Goal: Transaction & Acquisition: Purchase product/service

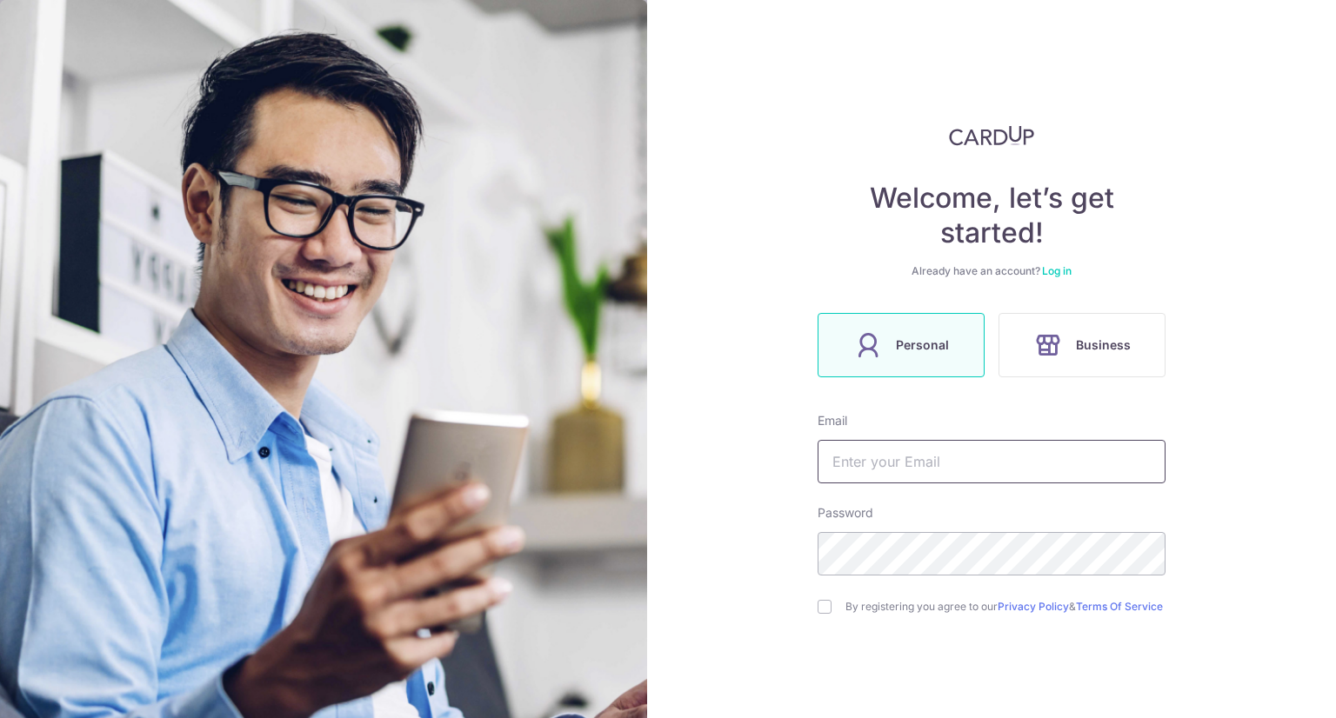
click at [879, 464] on input "text" at bounding box center [992, 461] width 348 height 43
type input "[EMAIL_ADDRESS][DOMAIN_NAME]"
click at [819, 603] on input "checkbox" at bounding box center [825, 607] width 14 height 14
checkbox input "true"
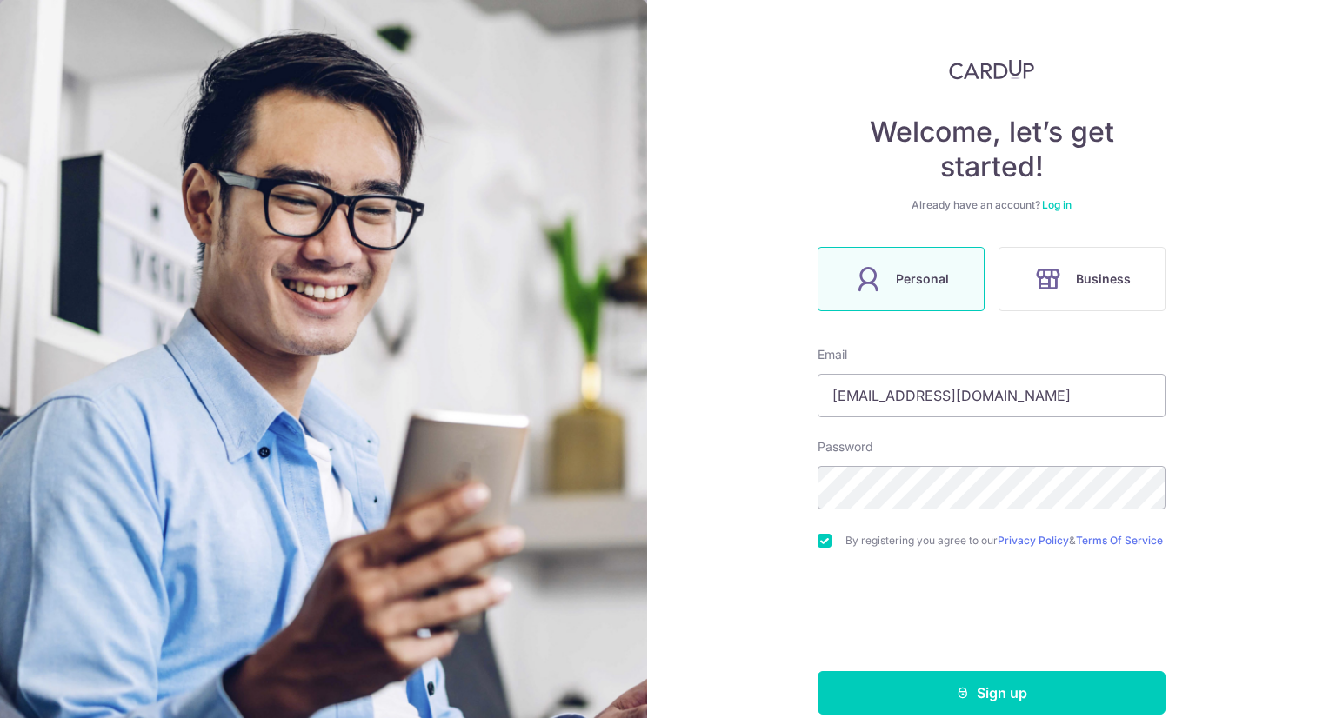
scroll to position [97, 0]
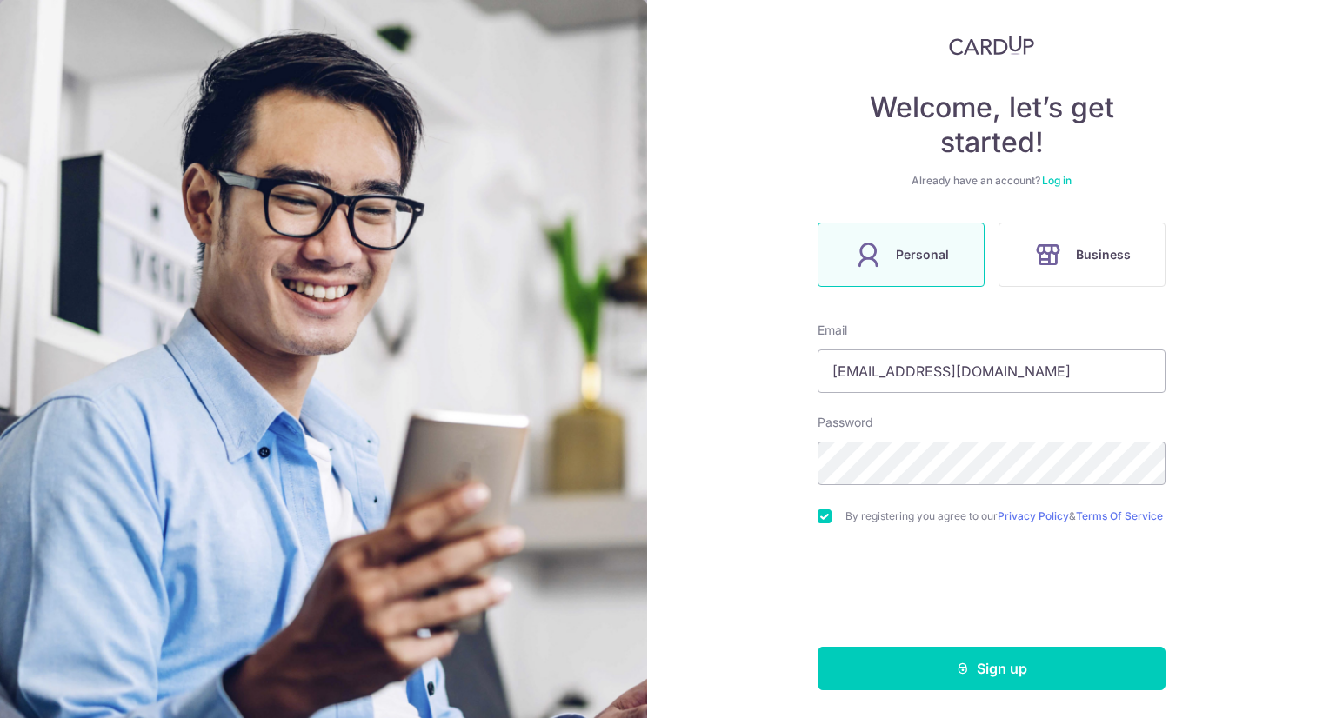
click at [963, 481] on form "Email lim_yunyi@yahoo.com.sg Password By registering you agree to our Privacy P…" at bounding box center [992, 506] width 348 height 369
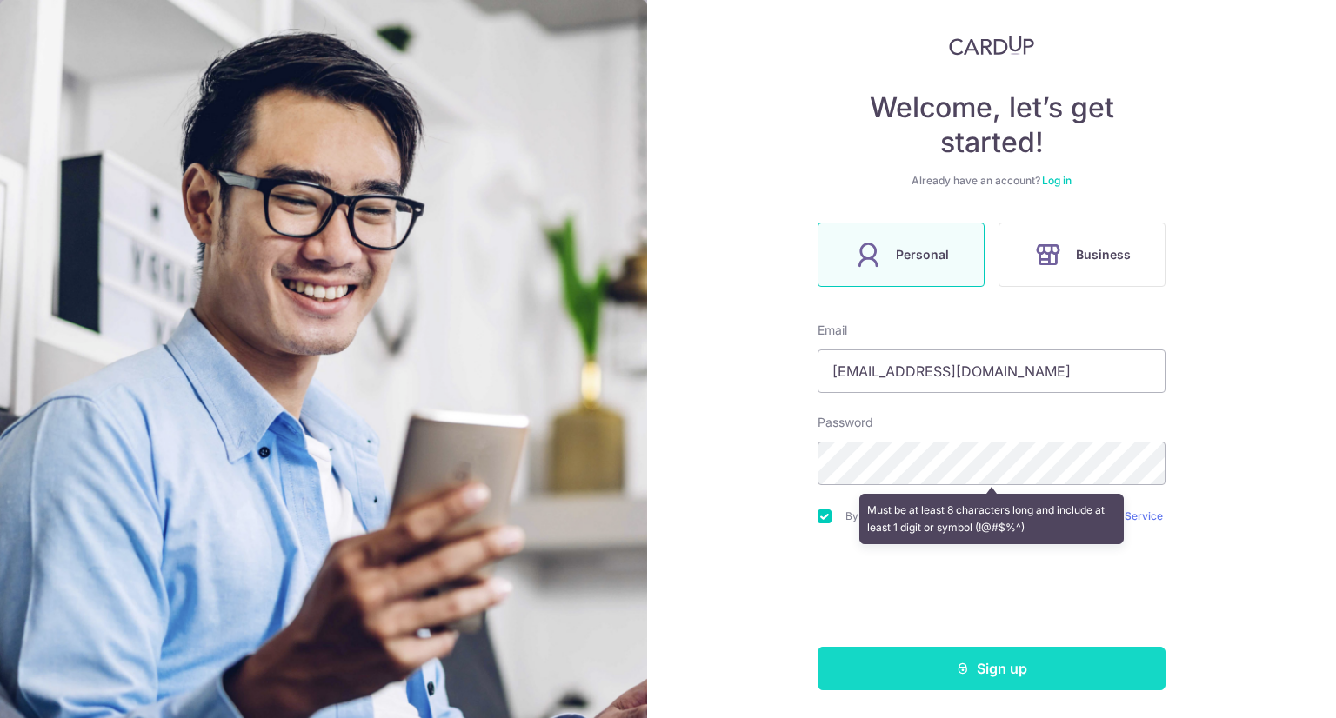
click at [985, 662] on button "Sign up" at bounding box center [992, 668] width 348 height 43
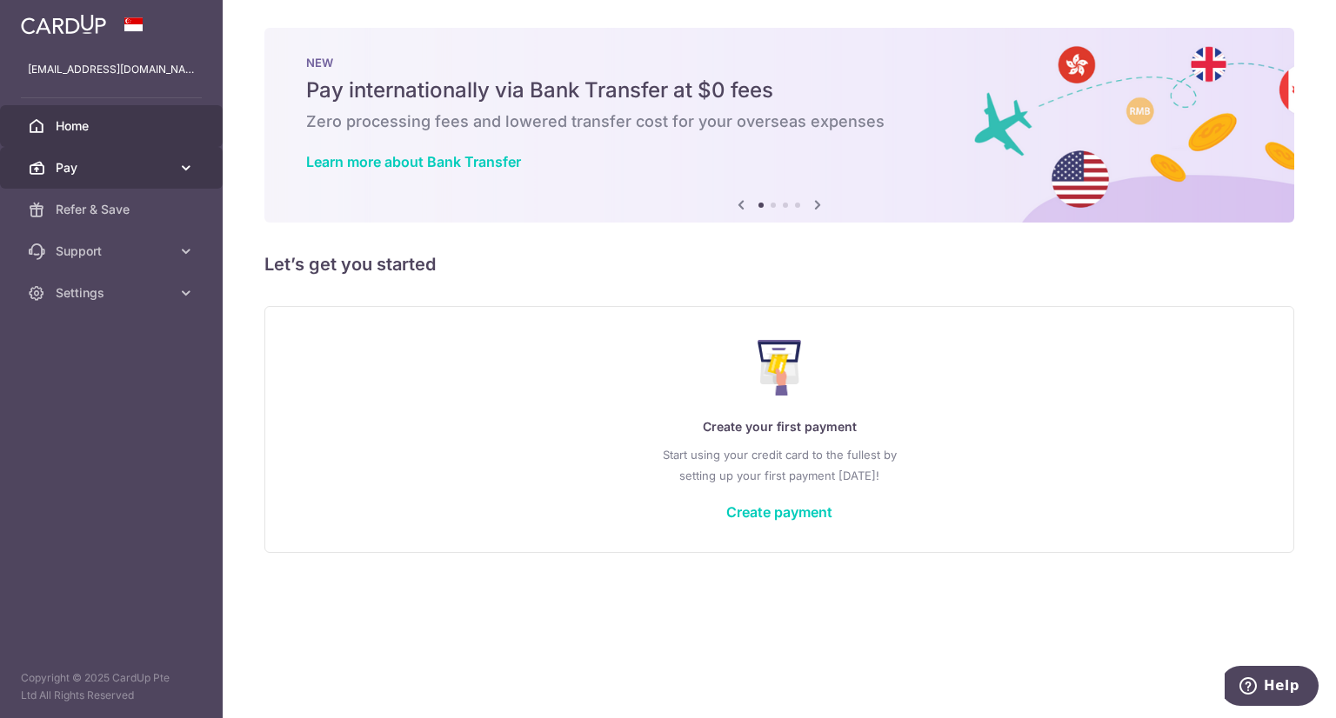
click at [83, 169] on span "Pay" at bounding box center [113, 167] width 115 height 17
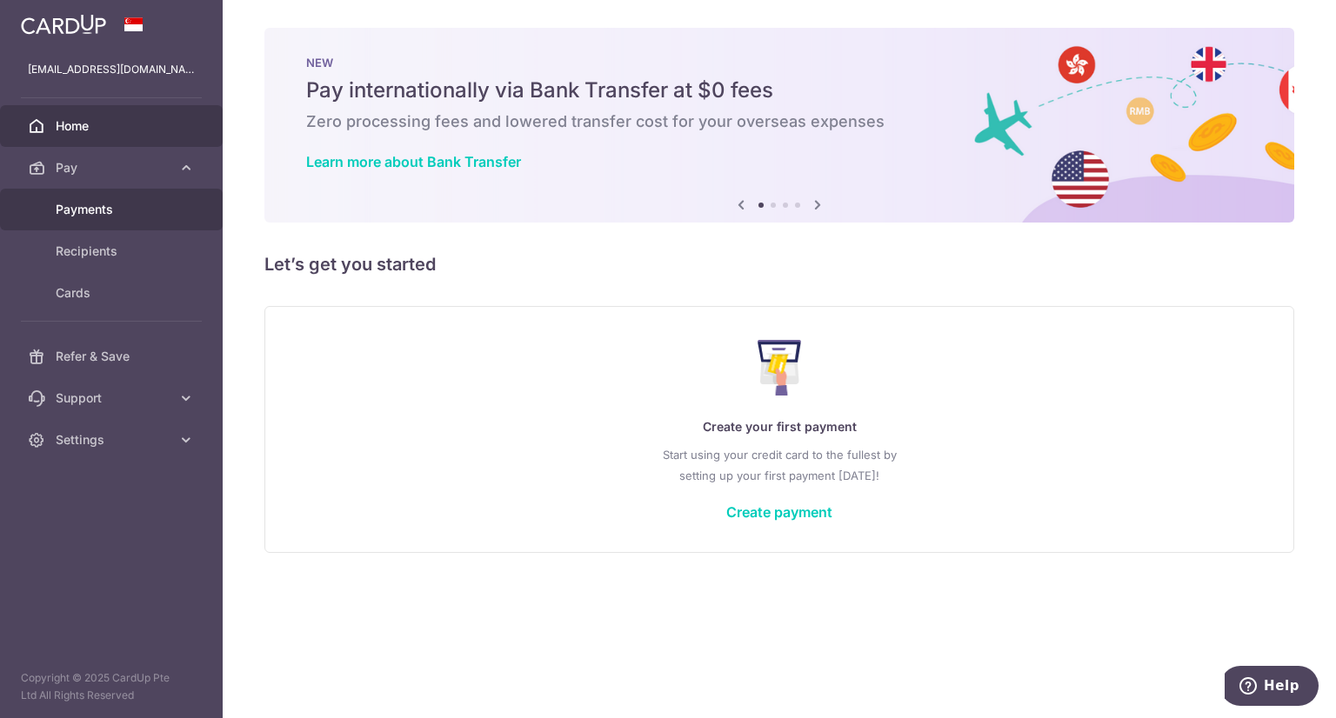
click at [83, 205] on span "Payments" at bounding box center [113, 209] width 115 height 17
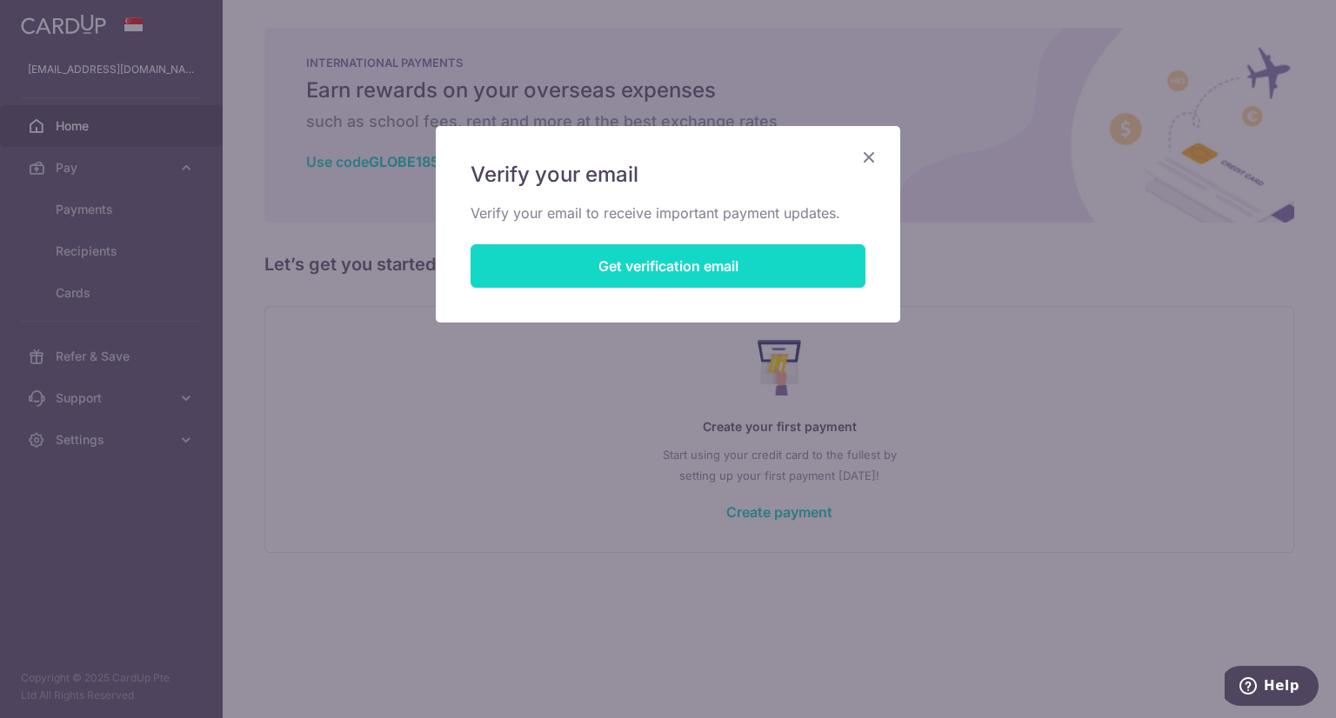
click at [706, 257] on button "Get verification email" at bounding box center [668, 265] width 395 height 43
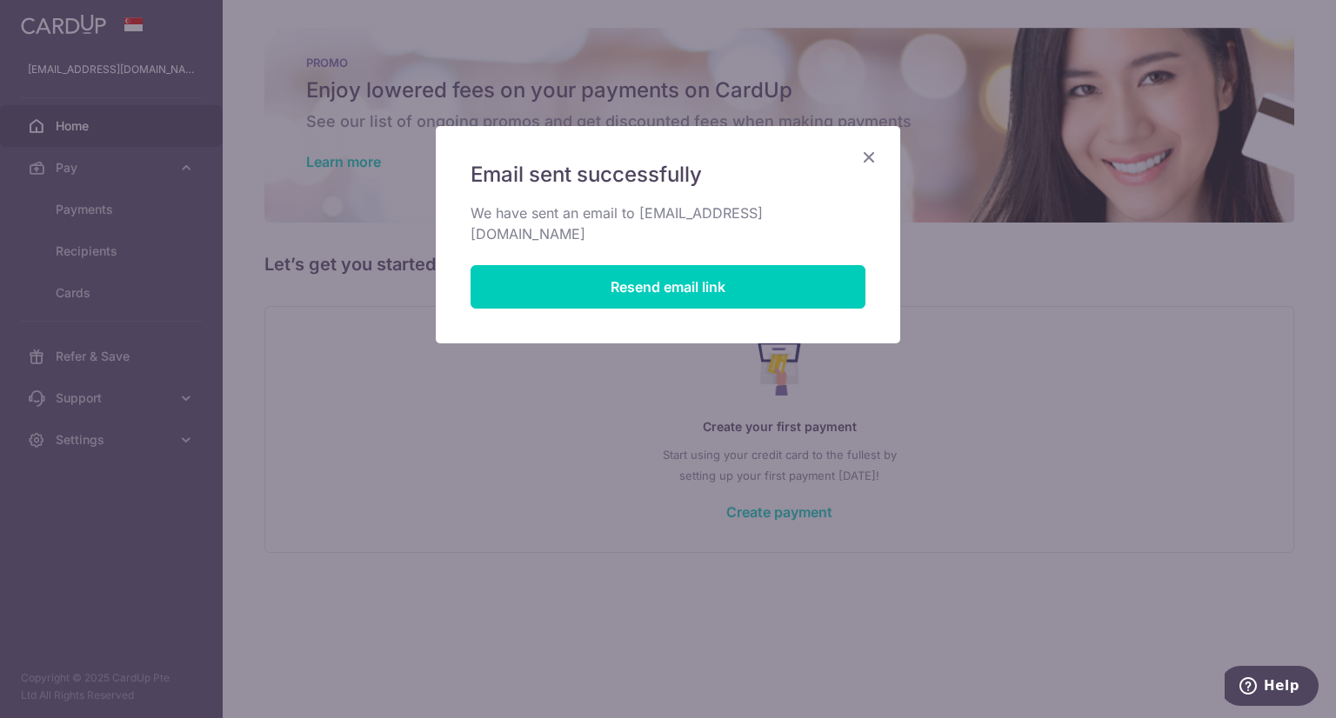
click at [866, 154] on icon "Close" at bounding box center [868, 157] width 21 height 22
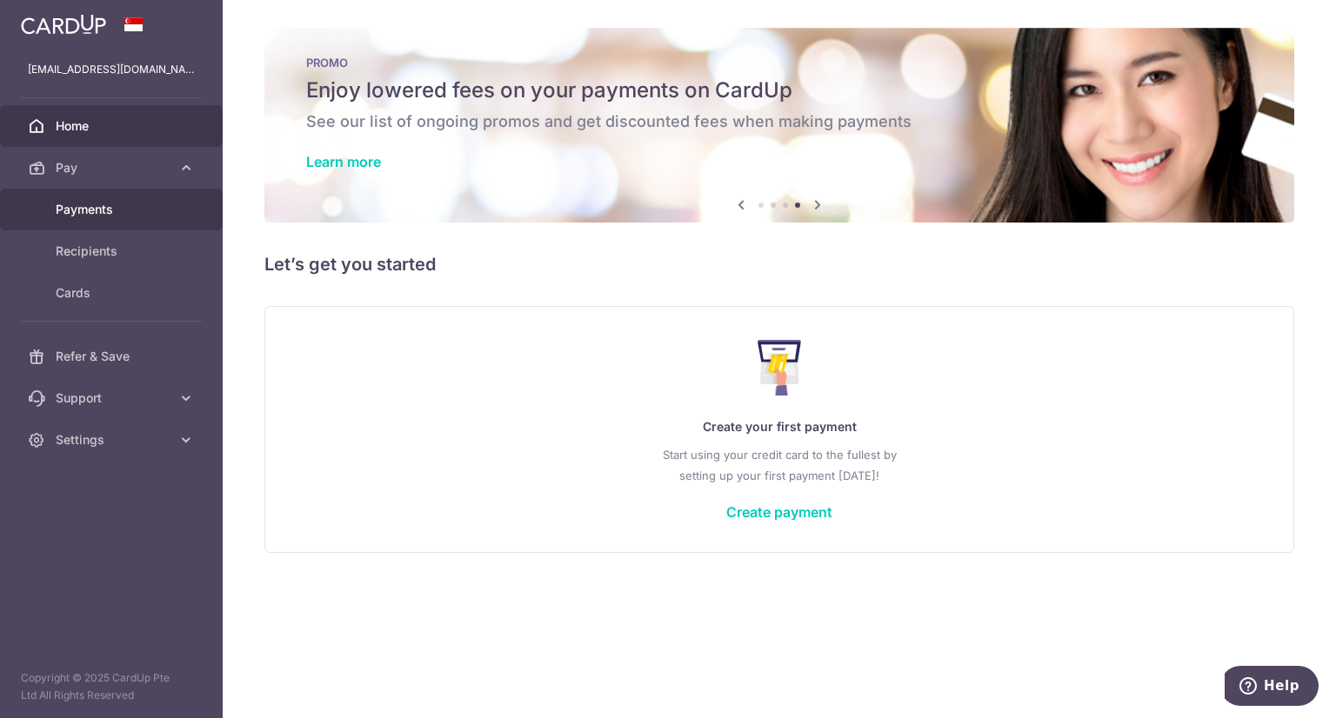
click at [70, 203] on span "Payments" at bounding box center [113, 209] width 115 height 17
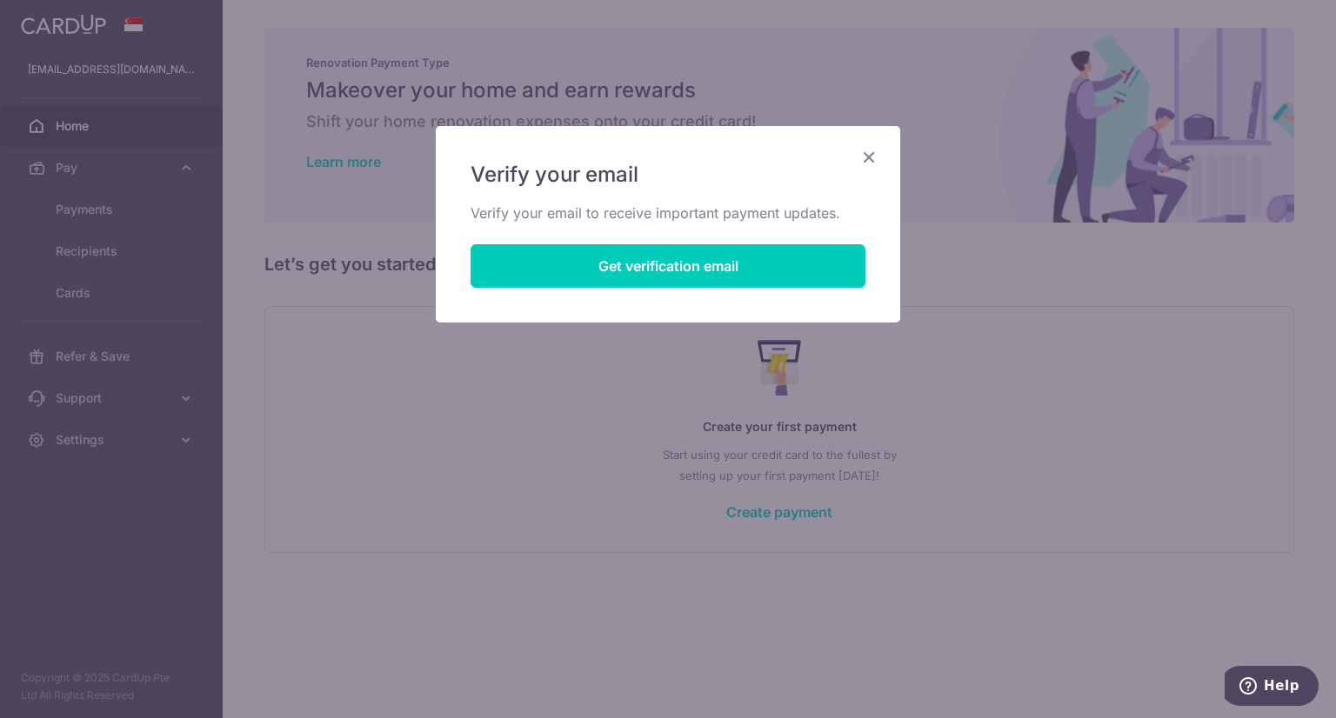
click at [870, 156] on icon "Close" at bounding box center [868, 157] width 21 height 22
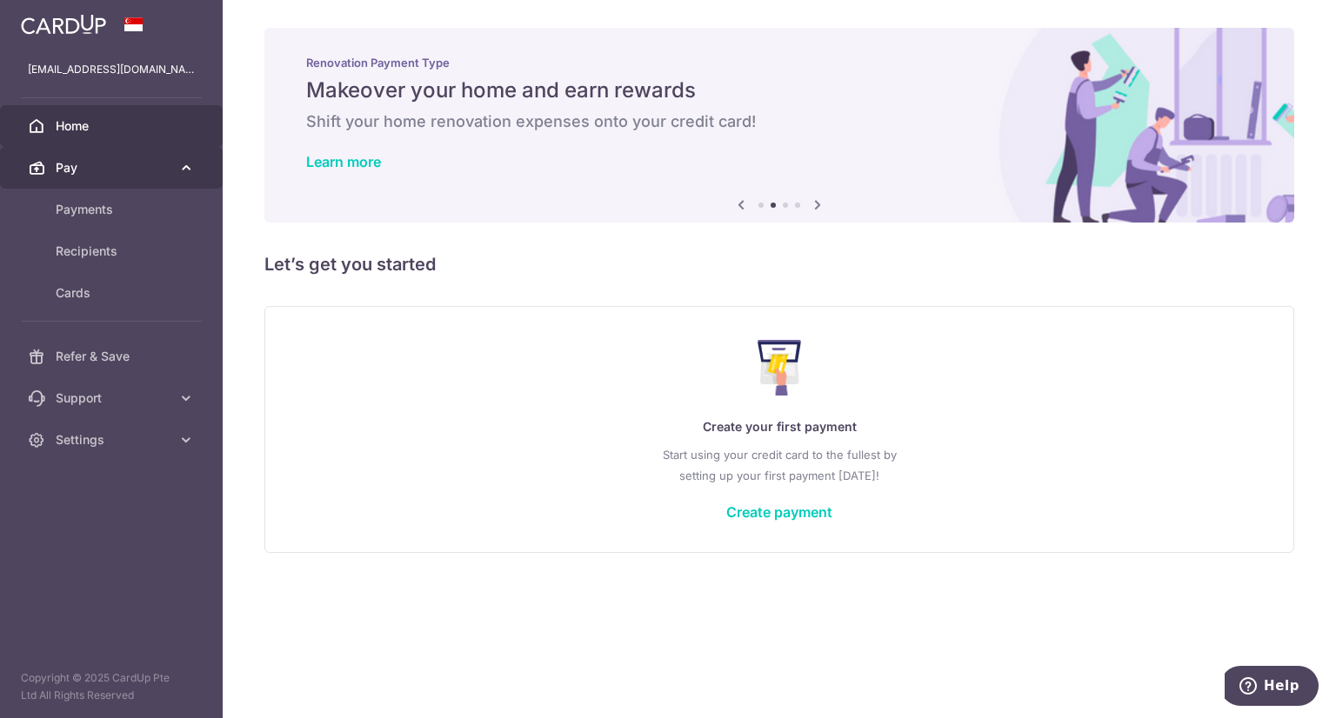
click at [95, 178] on link "Pay" at bounding box center [111, 168] width 223 height 42
click at [109, 175] on span "Pay" at bounding box center [113, 167] width 115 height 17
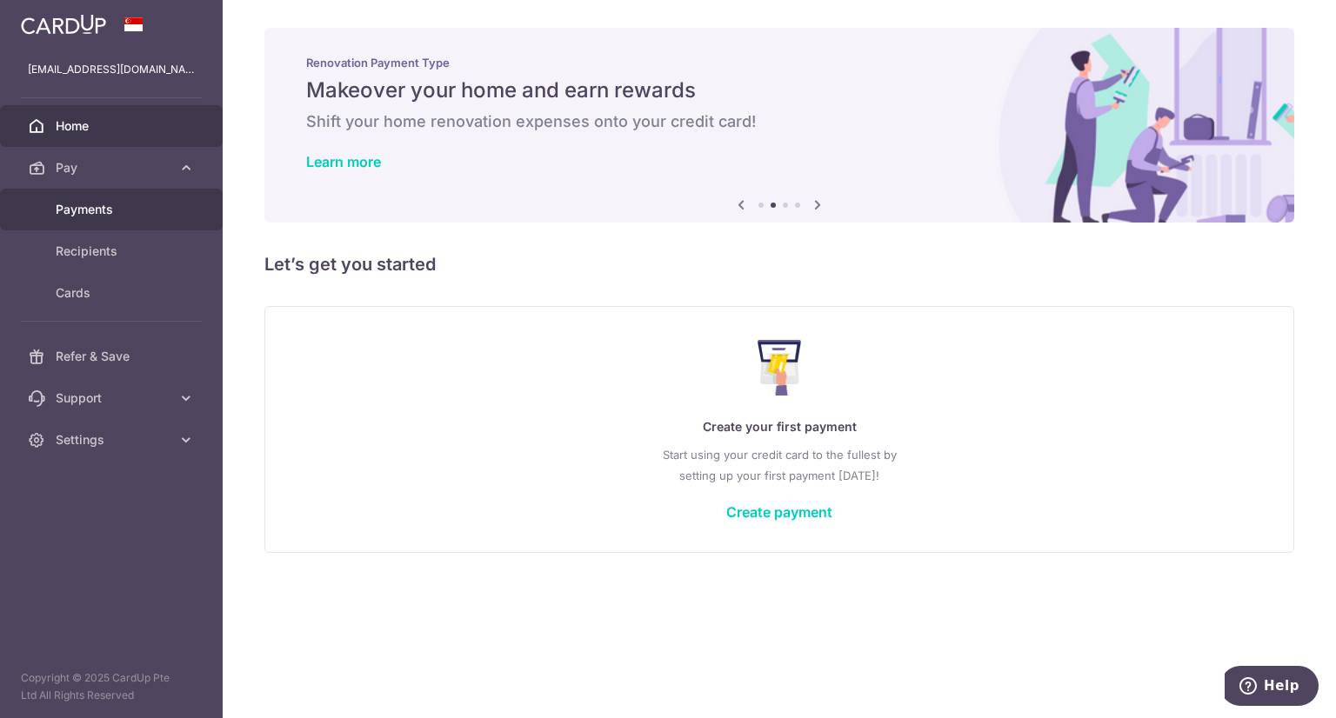
click at [104, 207] on span "Payments" at bounding box center [113, 209] width 115 height 17
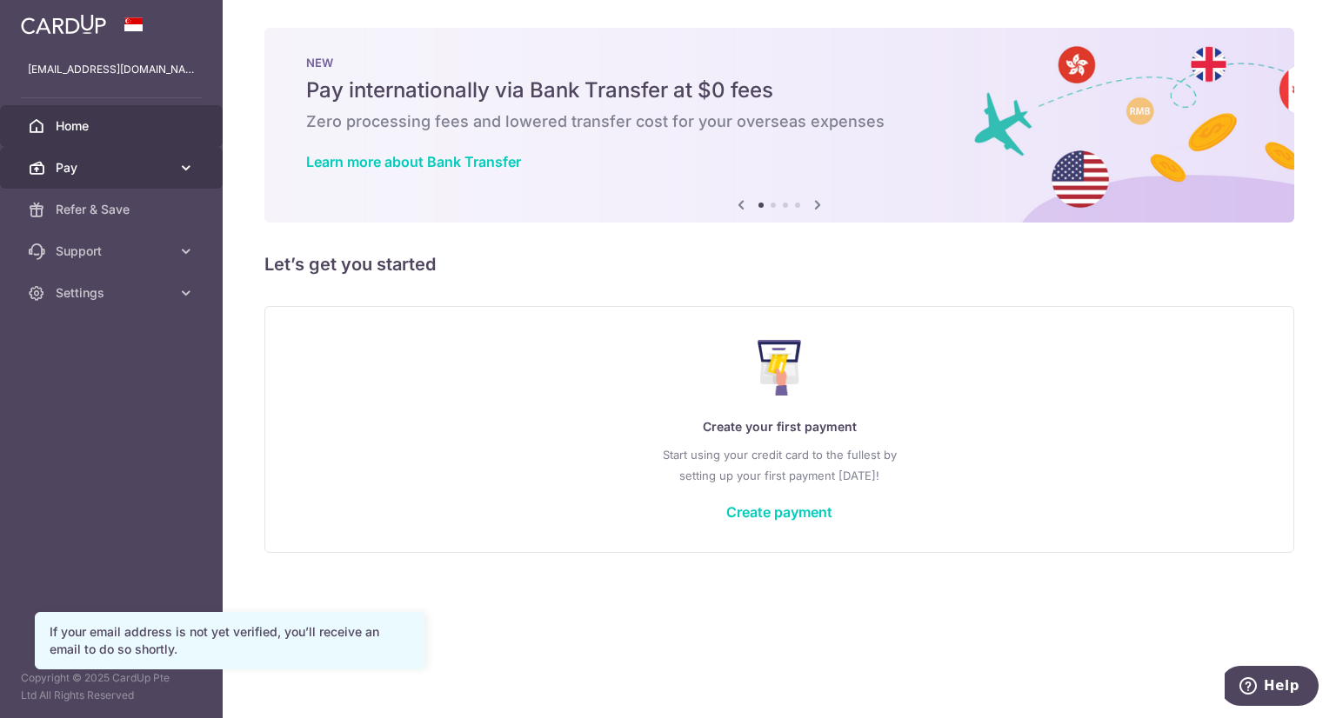
click at [86, 159] on span "Pay" at bounding box center [113, 167] width 115 height 17
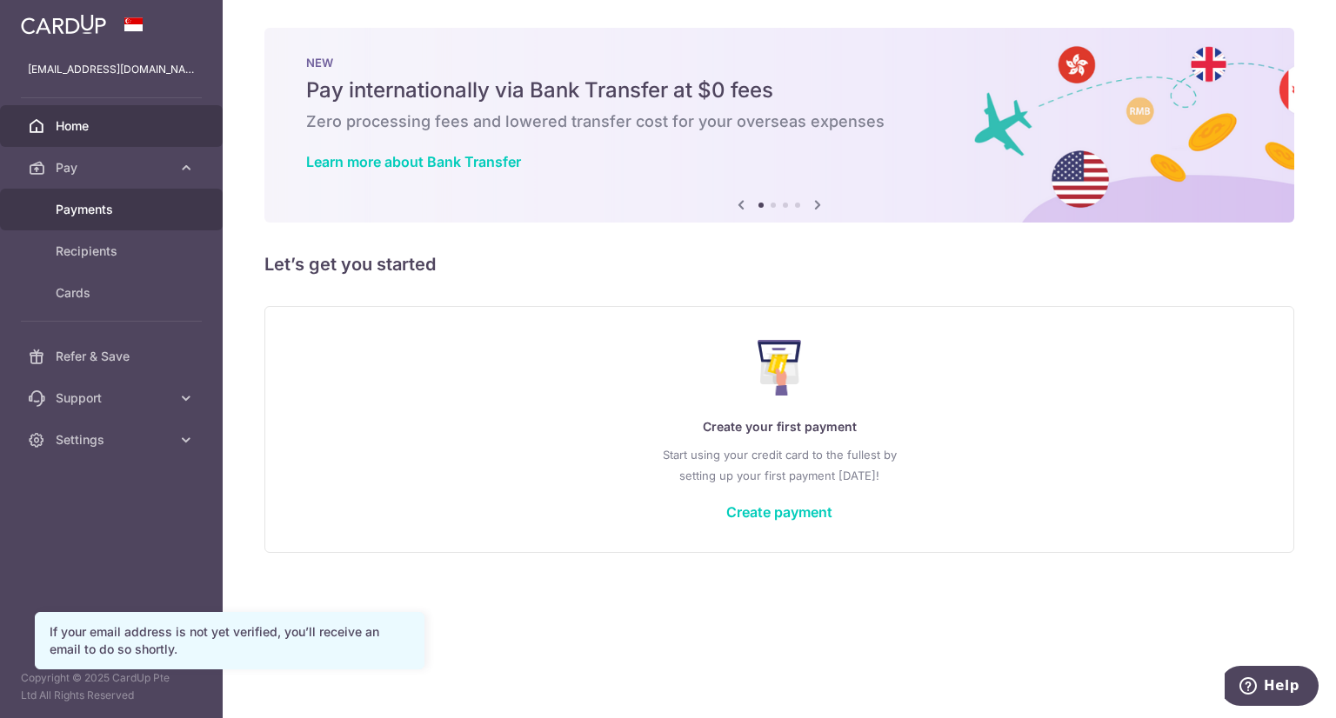
click at [84, 199] on link "Payments" at bounding box center [111, 210] width 223 height 42
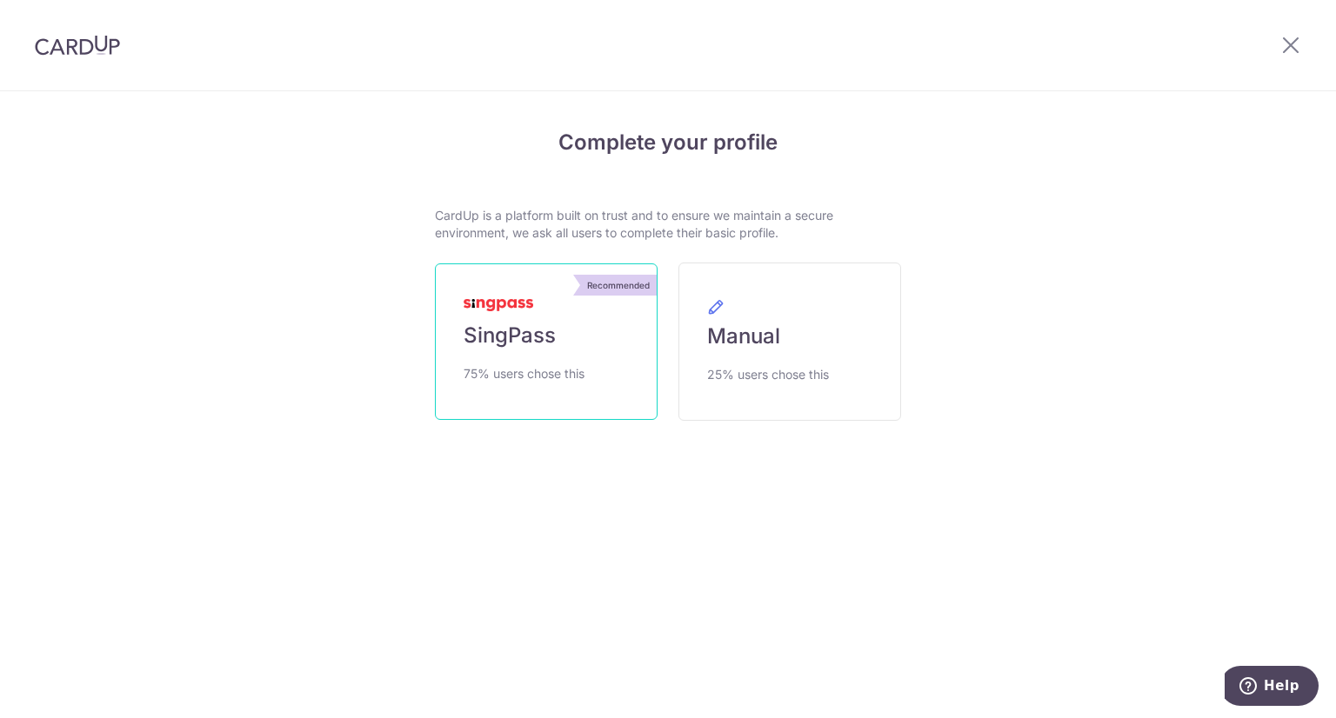
click at [515, 352] on link "Recommended SingPass 75% users chose this" at bounding box center [546, 342] width 223 height 157
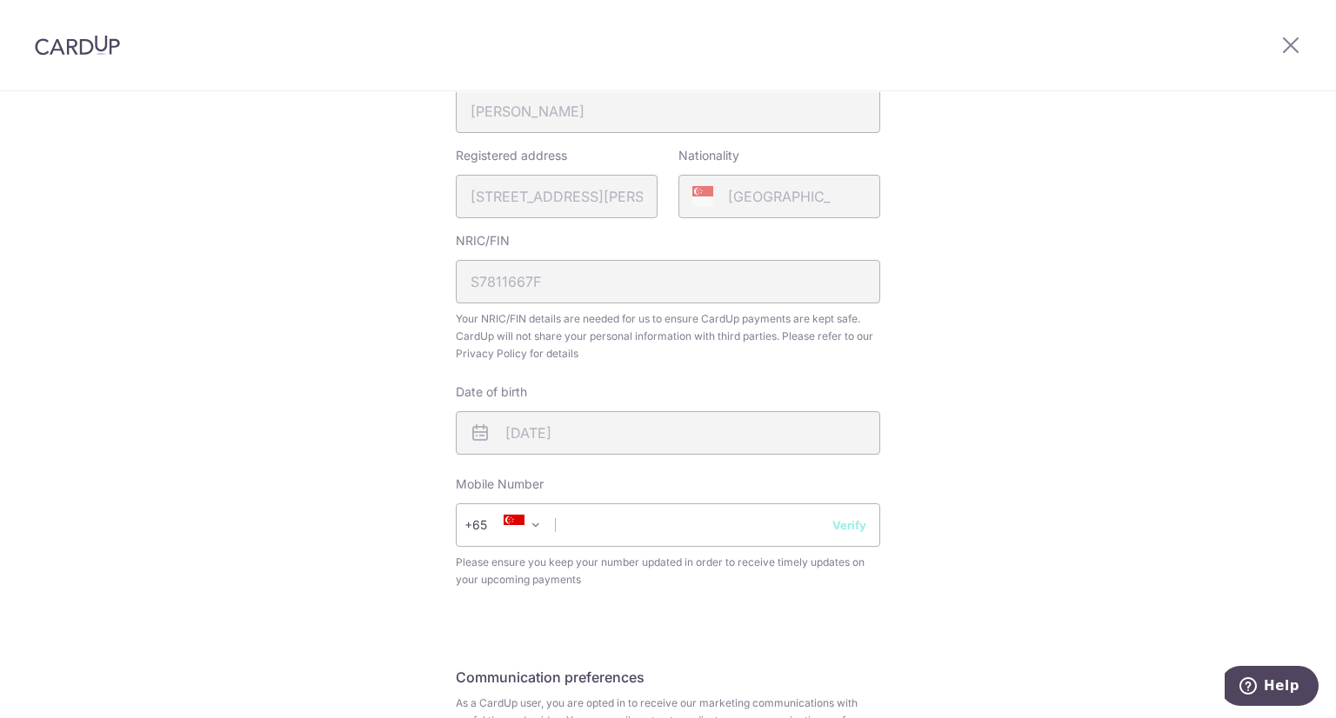
scroll to position [457, 0]
click at [637, 534] on input "text" at bounding box center [668, 520] width 424 height 43
type input "97644520"
click at [845, 524] on button "Verify" at bounding box center [849, 520] width 34 height 17
click at [846, 518] on button "Verify" at bounding box center [849, 520] width 34 height 17
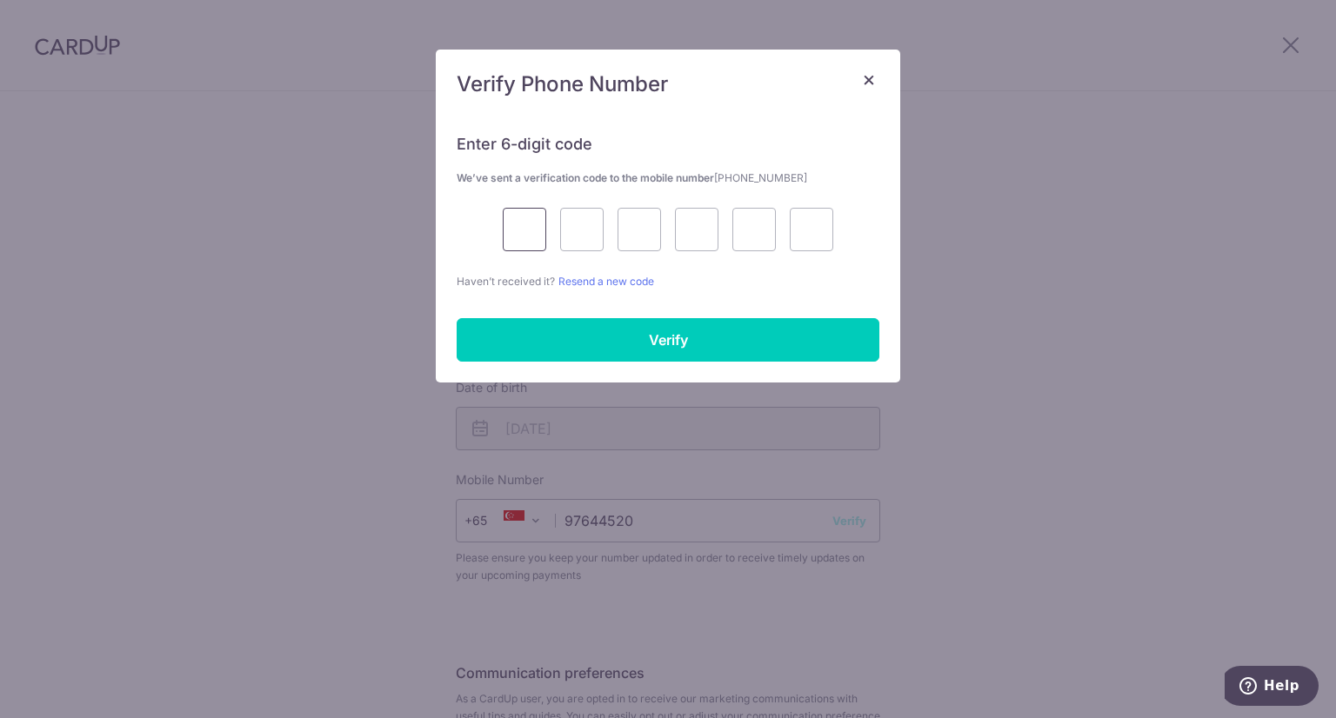
click at [529, 224] on input "text" at bounding box center [524, 229] width 43 height 43
type input "6"
type input "2"
click at [529, 224] on input "6" at bounding box center [524, 229] width 43 height 43
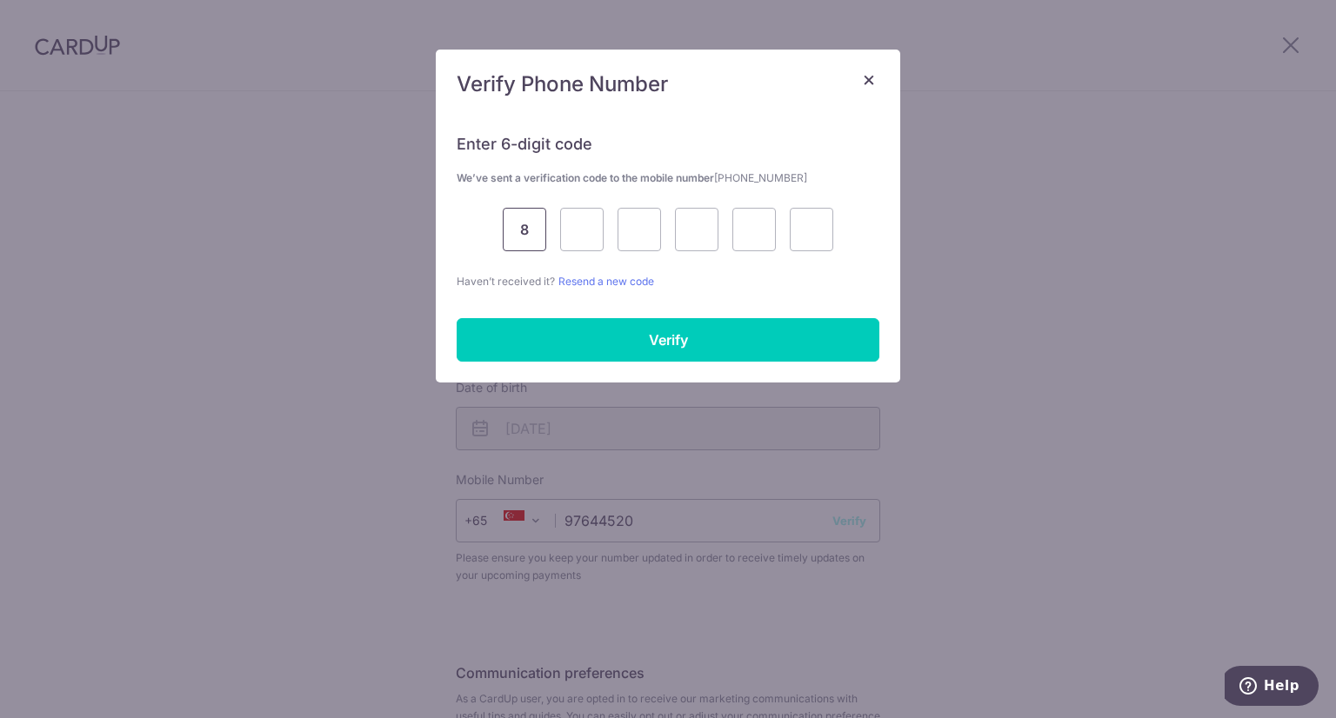
type input "8"
type input "2"
type input "9"
type input "2"
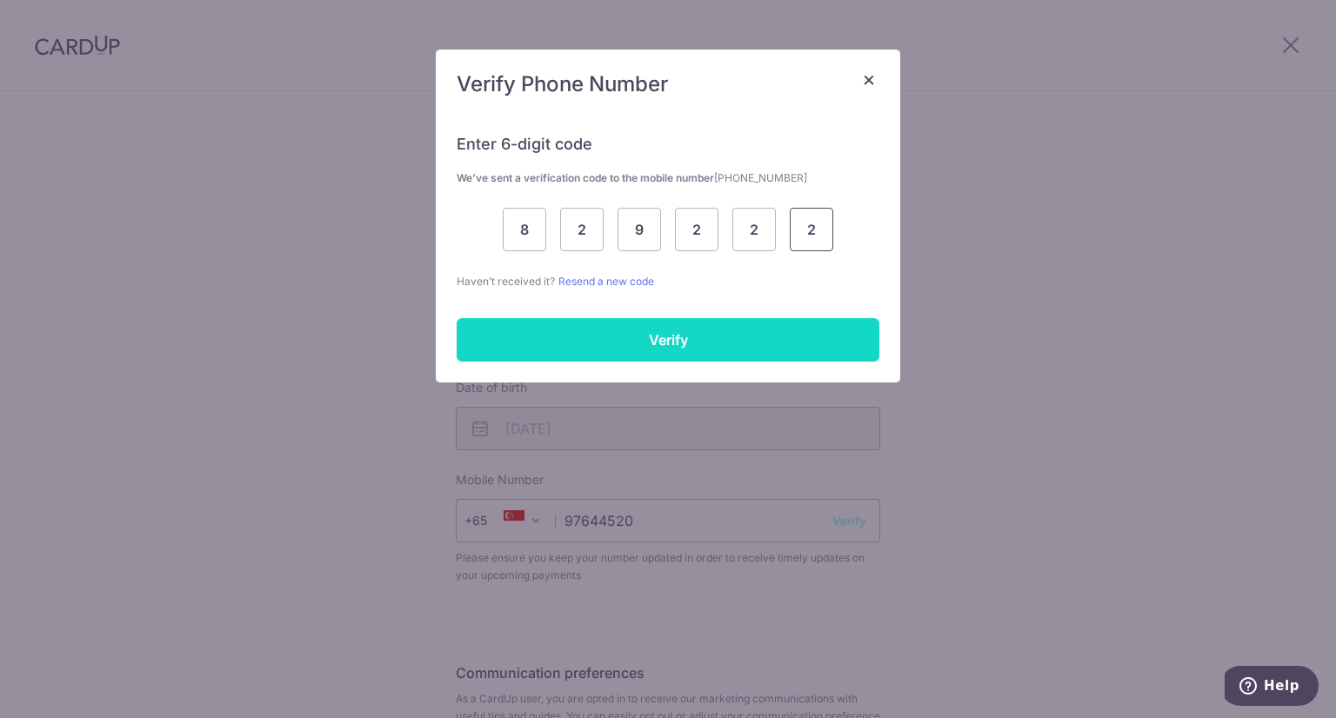
type input "2"
click at [645, 352] on input "Verify" at bounding box center [668, 339] width 423 height 43
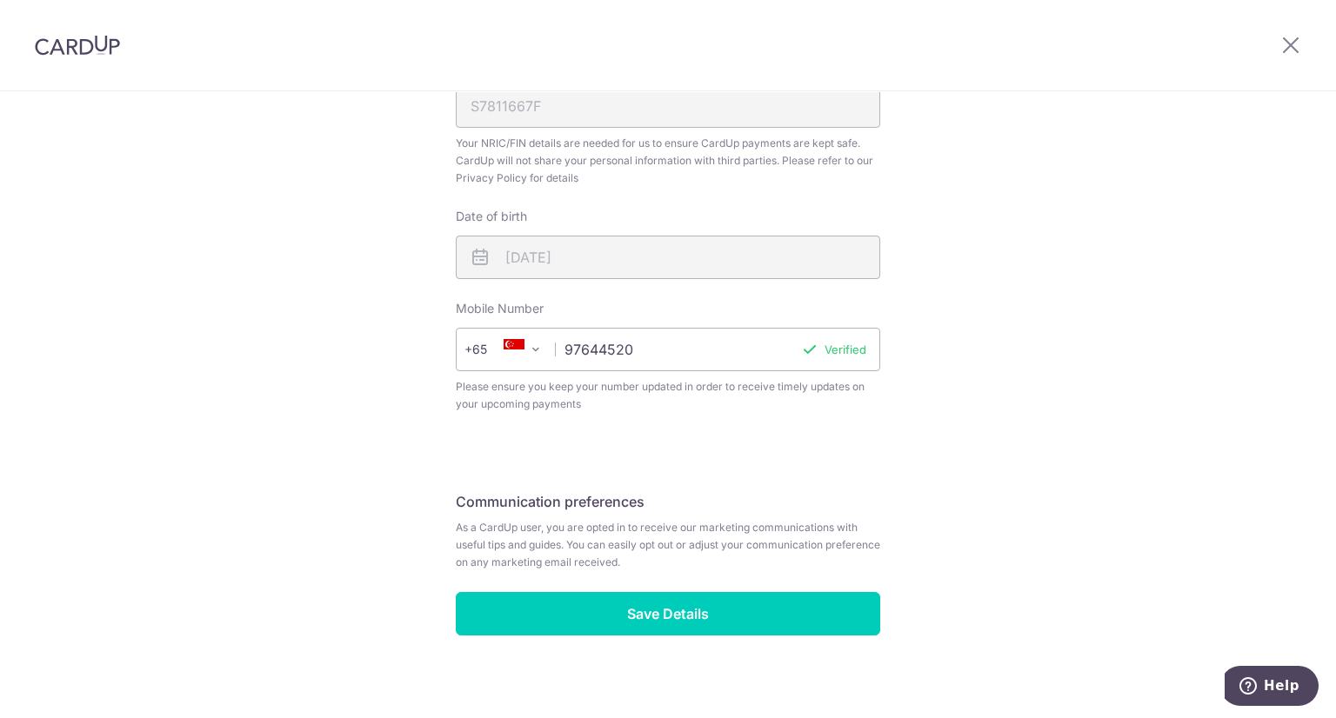
scroll to position [633, 0]
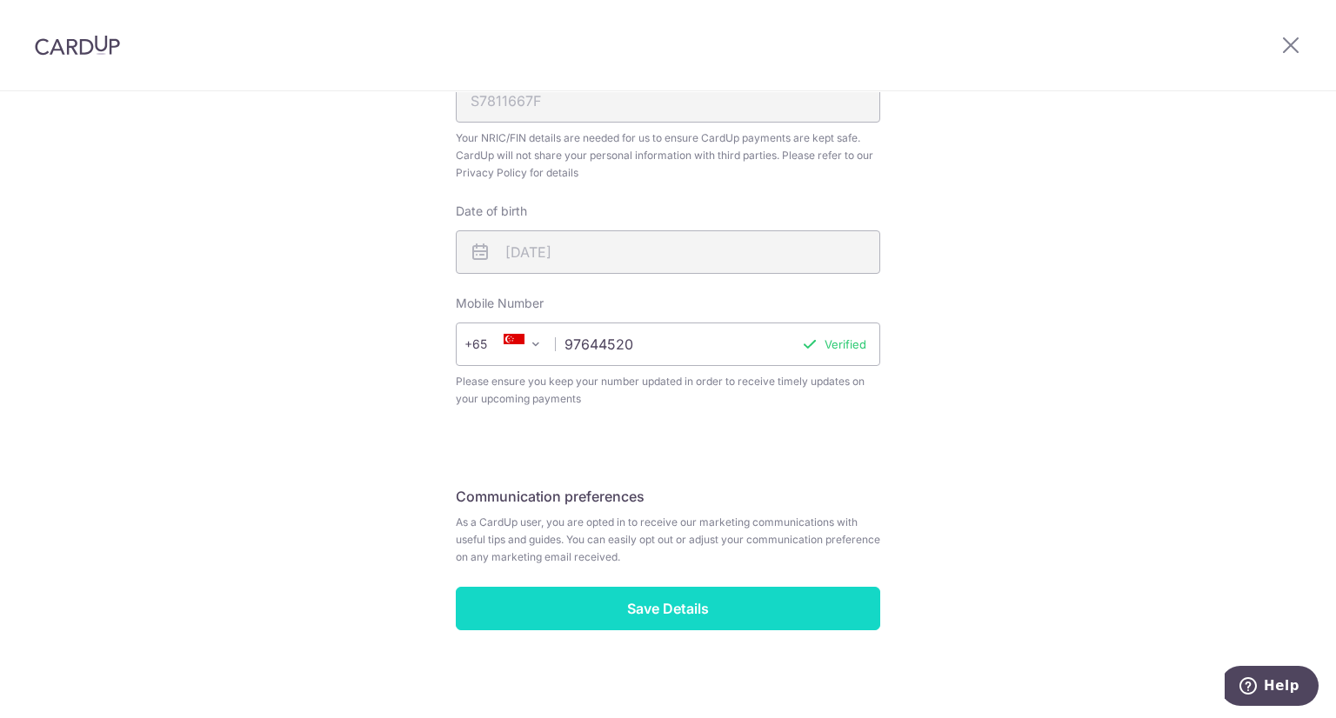
click at [757, 600] on input "Save Details" at bounding box center [668, 608] width 424 height 43
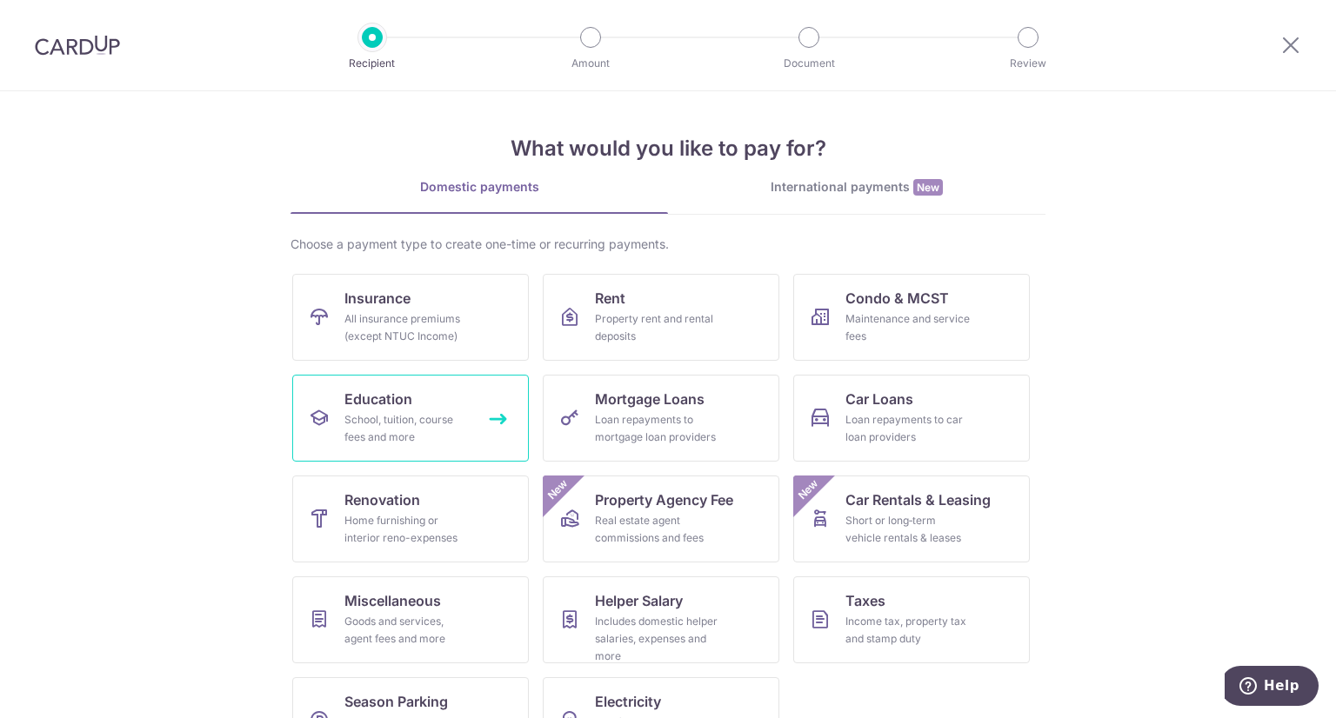
click at [413, 415] on div "School, tuition, course fees and more" at bounding box center [406, 428] width 125 height 35
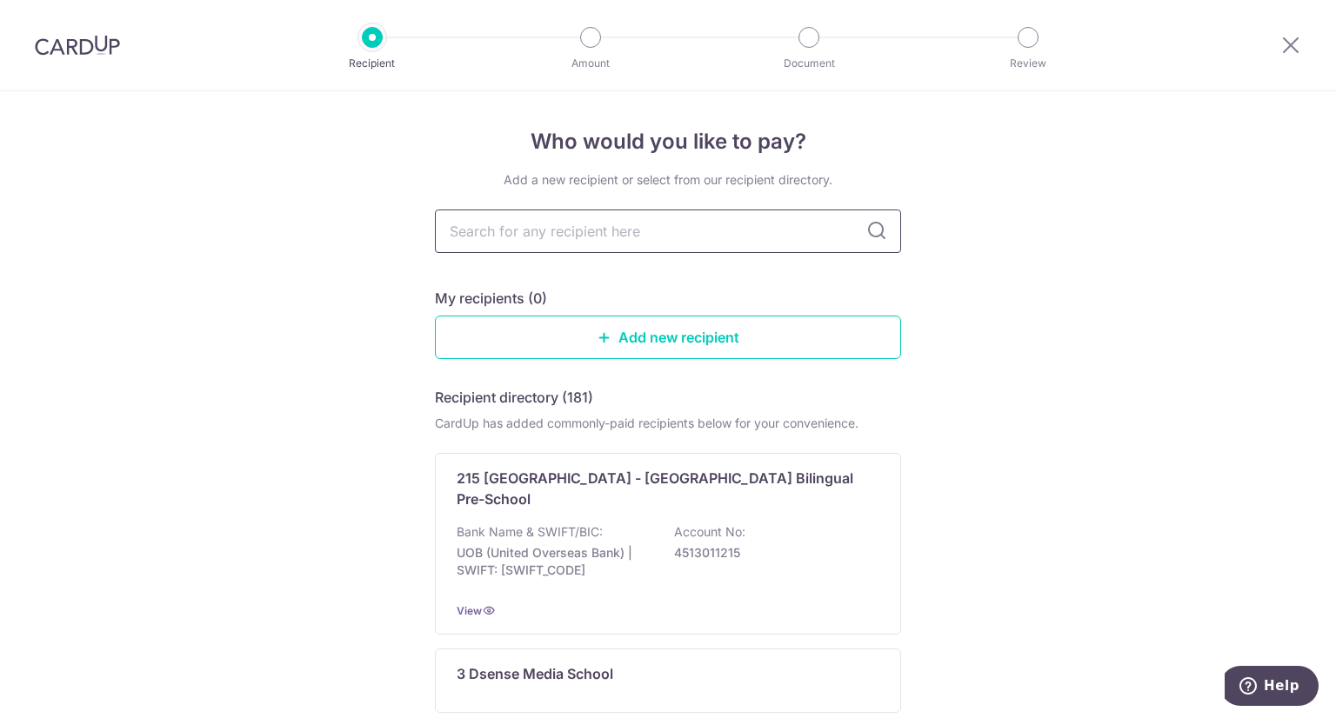
click at [667, 236] on input "text" at bounding box center [668, 231] width 466 height 43
type input "dance"
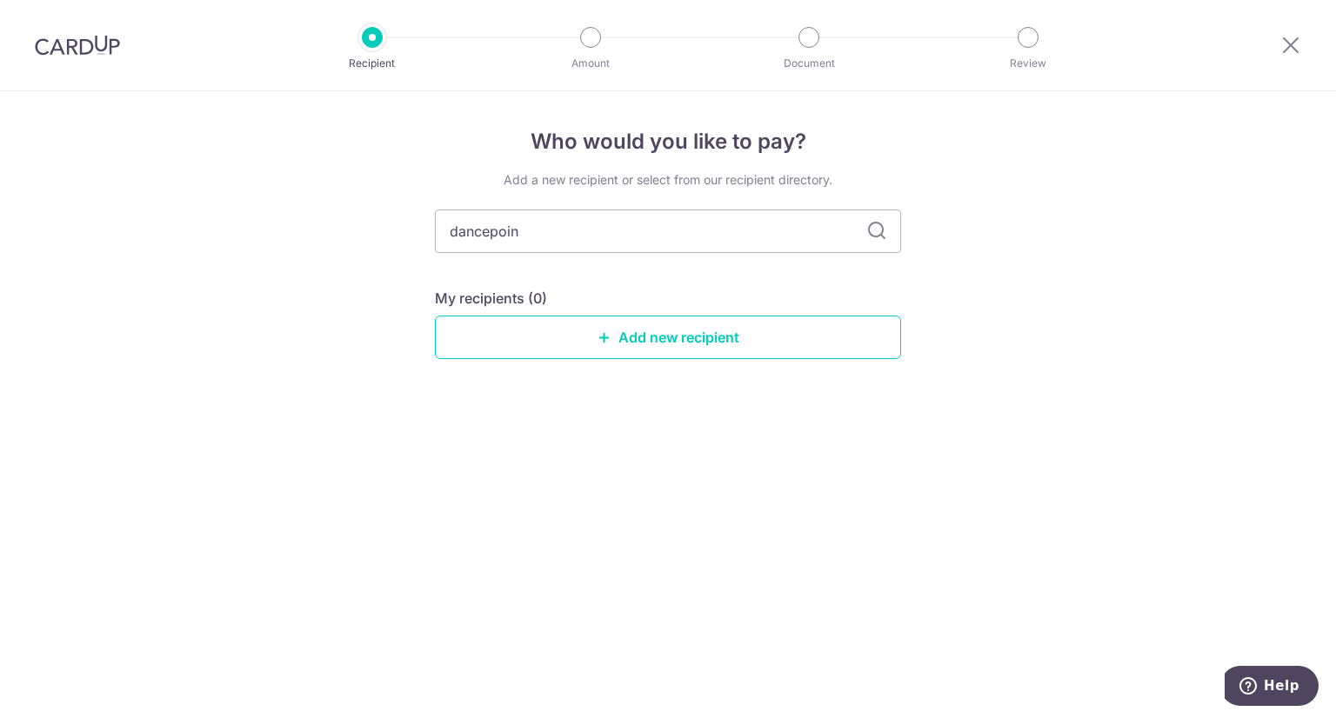
type input "dancepoint"
click at [678, 335] on link "Add new recipient" at bounding box center [668, 337] width 466 height 43
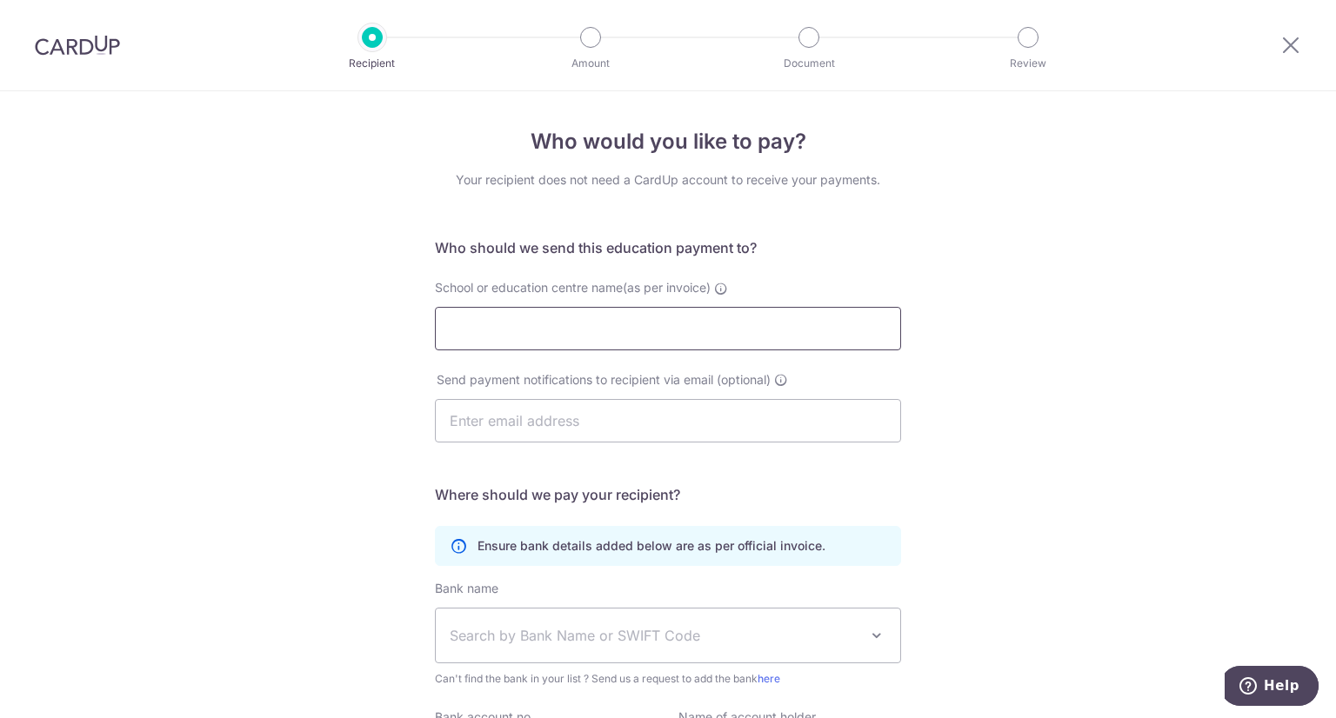
click at [600, 328] on input "School or education centre name(as per invoice)" at bounding box center [668, 328] width 466 height 43
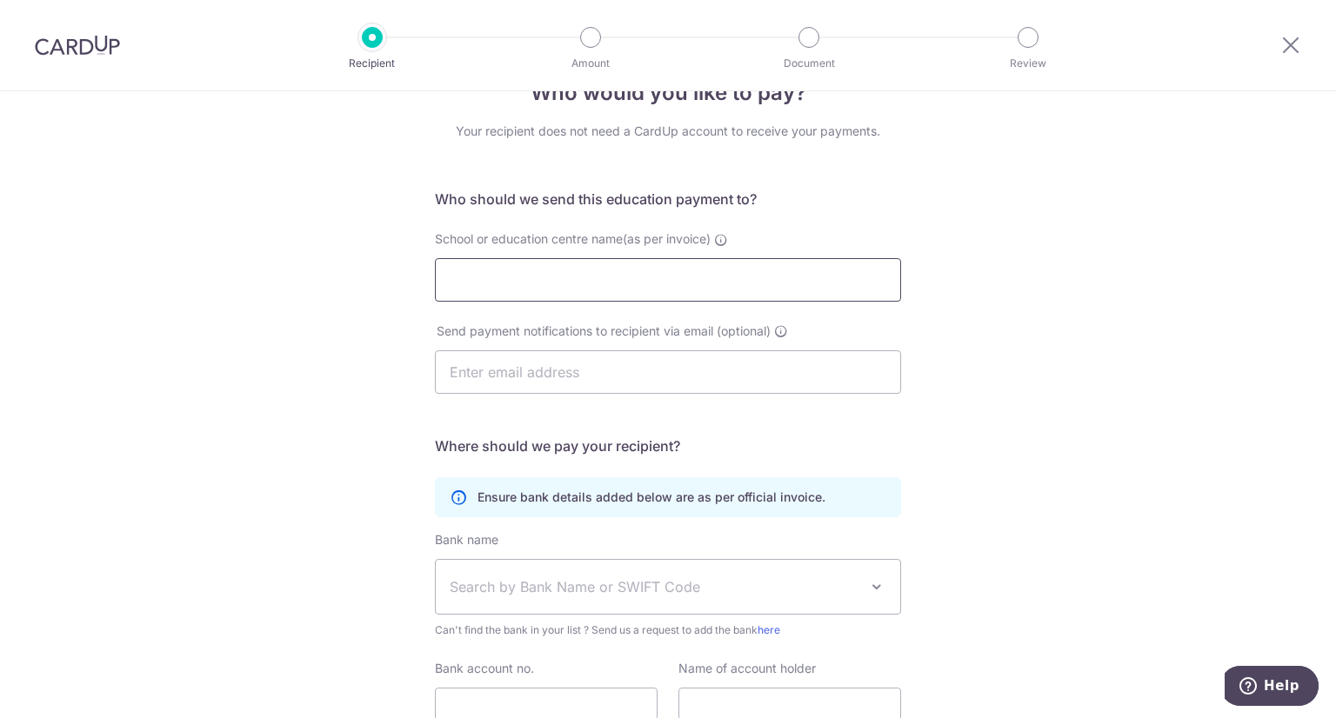
scroll to position [50, 0]
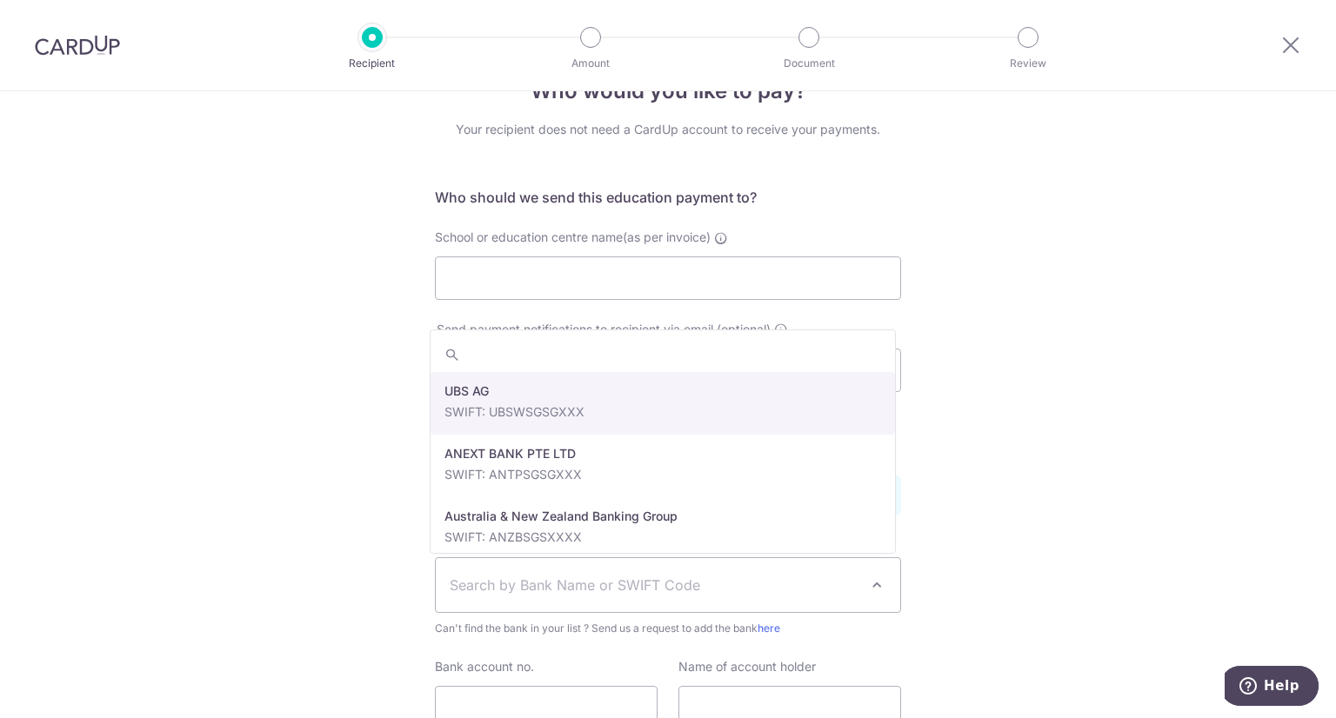
click at [725, 593] on span "Search by Bank Name or SWIFT Code" at bounding box center [654, 585] width 409 height 21
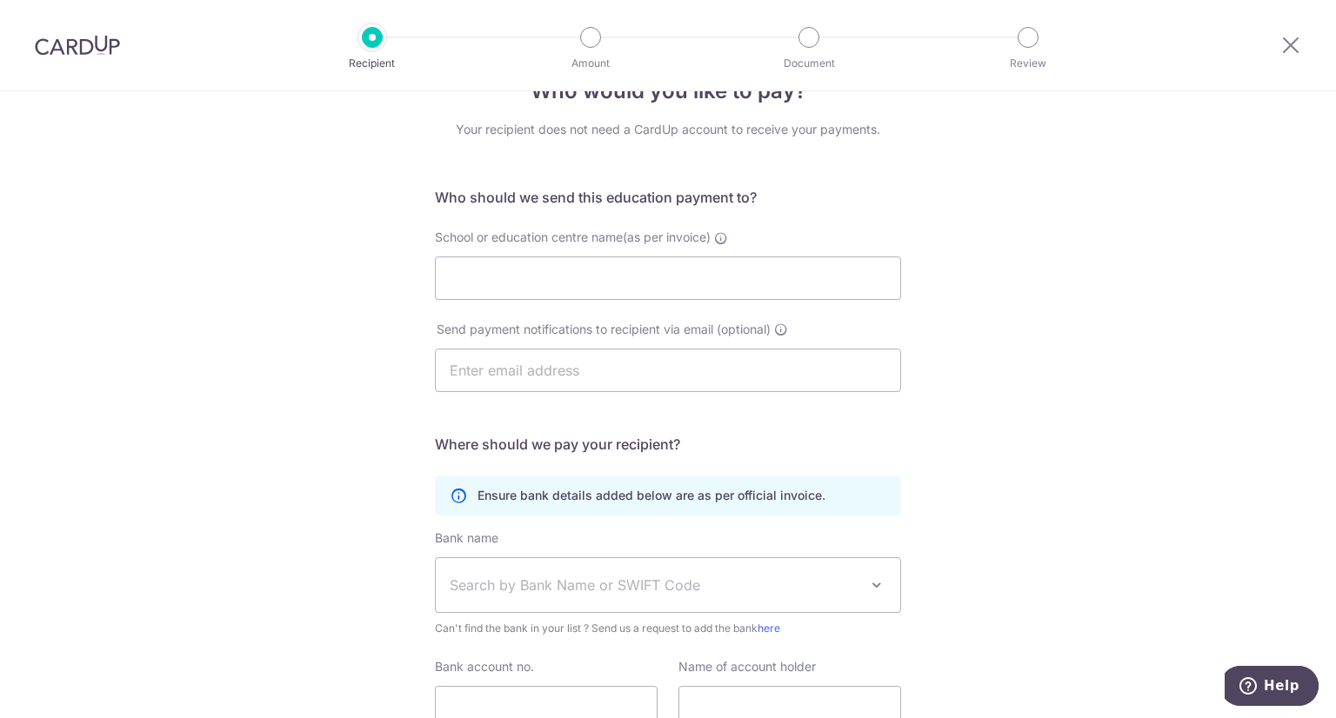
click at [1133, 398] on div "Who would you like to pay? Your recipient does not need a CardUp account to rec…" at bounding box center [668, 455] width 1336 height 828
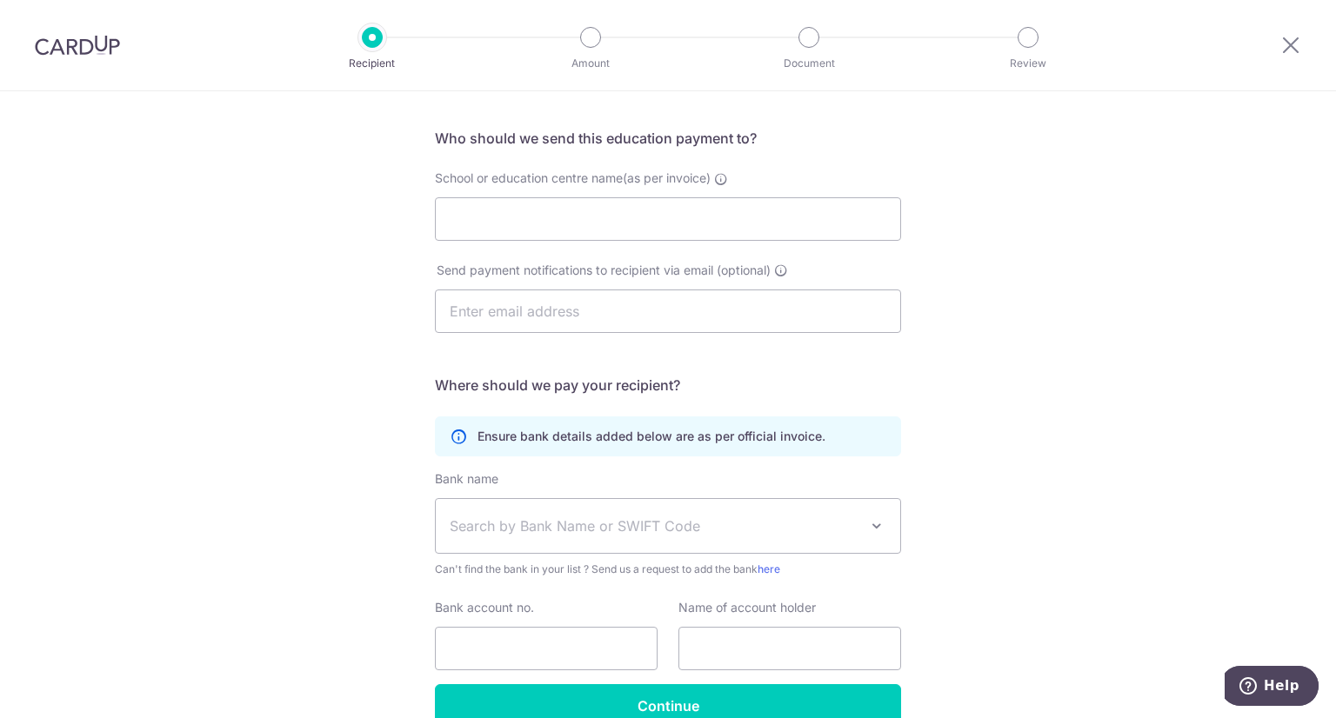
scroll to position [200, 0]
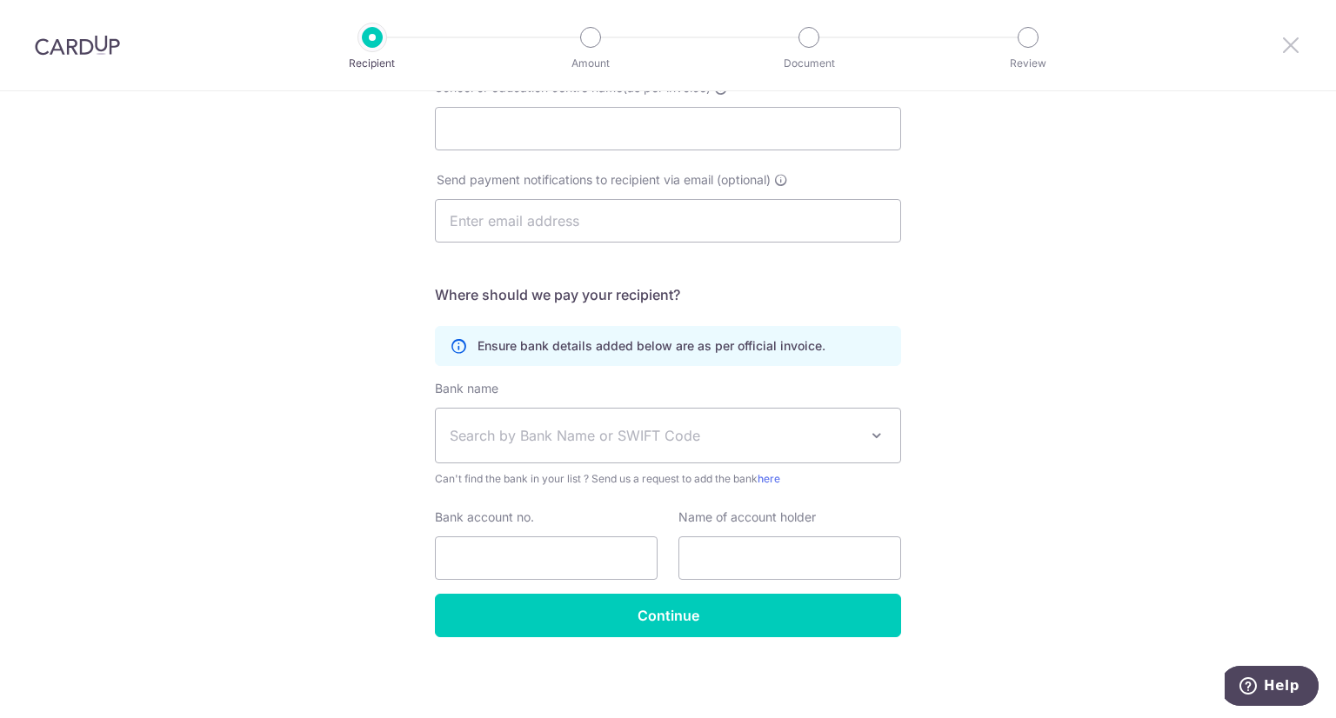
click at [1284, 50] on icon at bounding box center [1290, 45] width 21 height 22
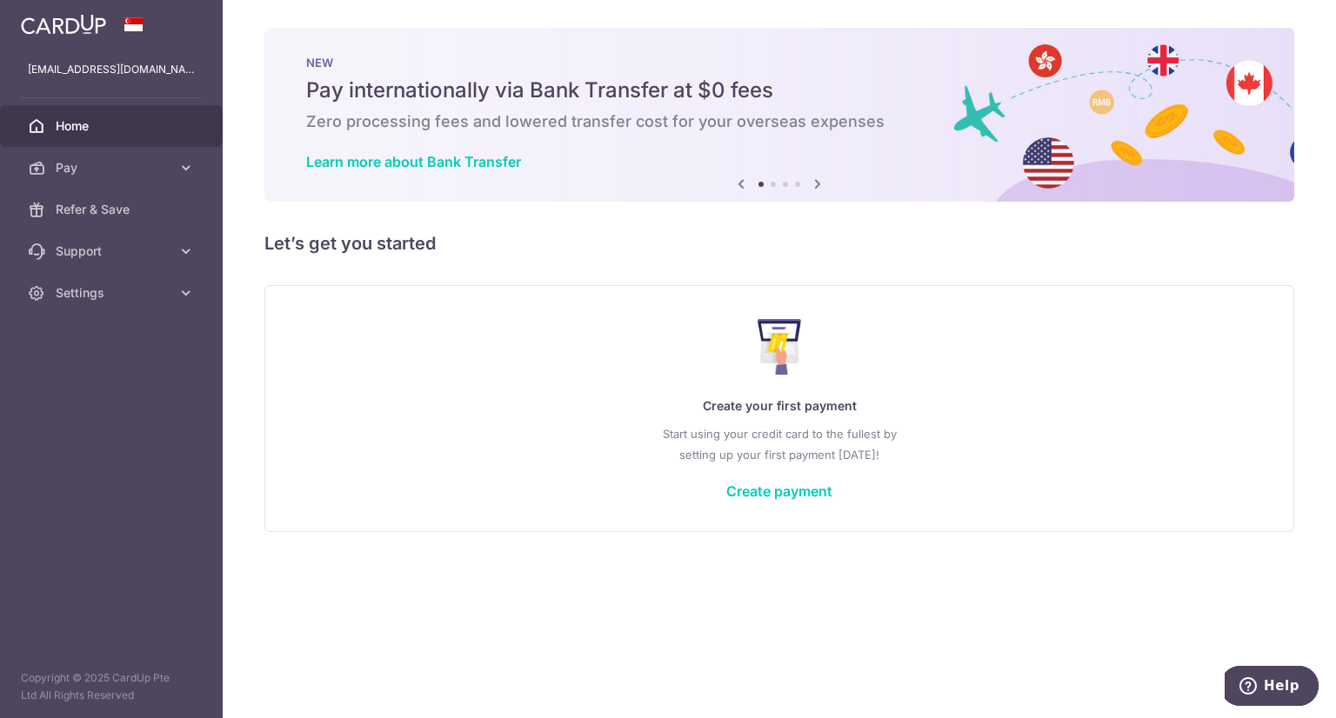
click at [335, 262] on div "× Pause Schedule Pause all future payments in this series Pause just this one p…" at bounding box center [779, 359] width 1113 height 718
click at [758, 498] on link "Create payment" at bounding box center [779, 491] width 106 height 17
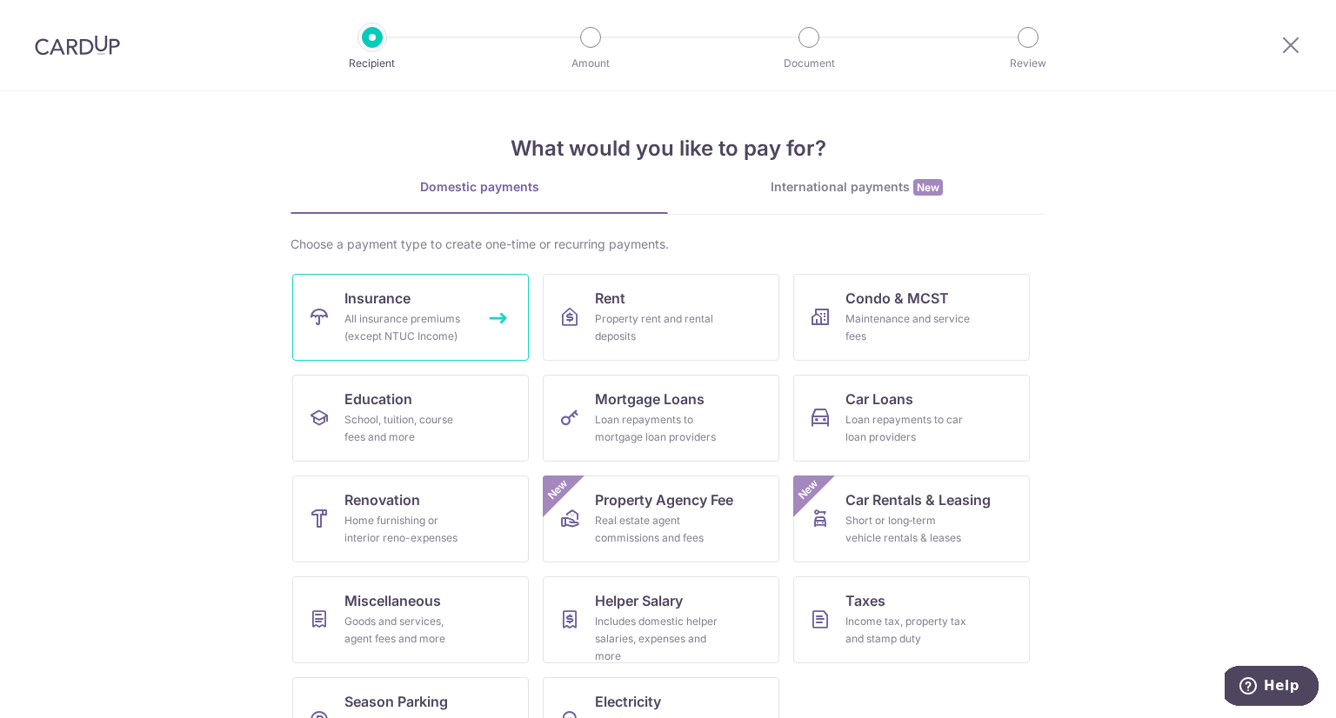
click at [409, 304] on link "Insurance All insurance premiums (except NTUC Income)" at bounding box center [410, 317] width 237 height 87
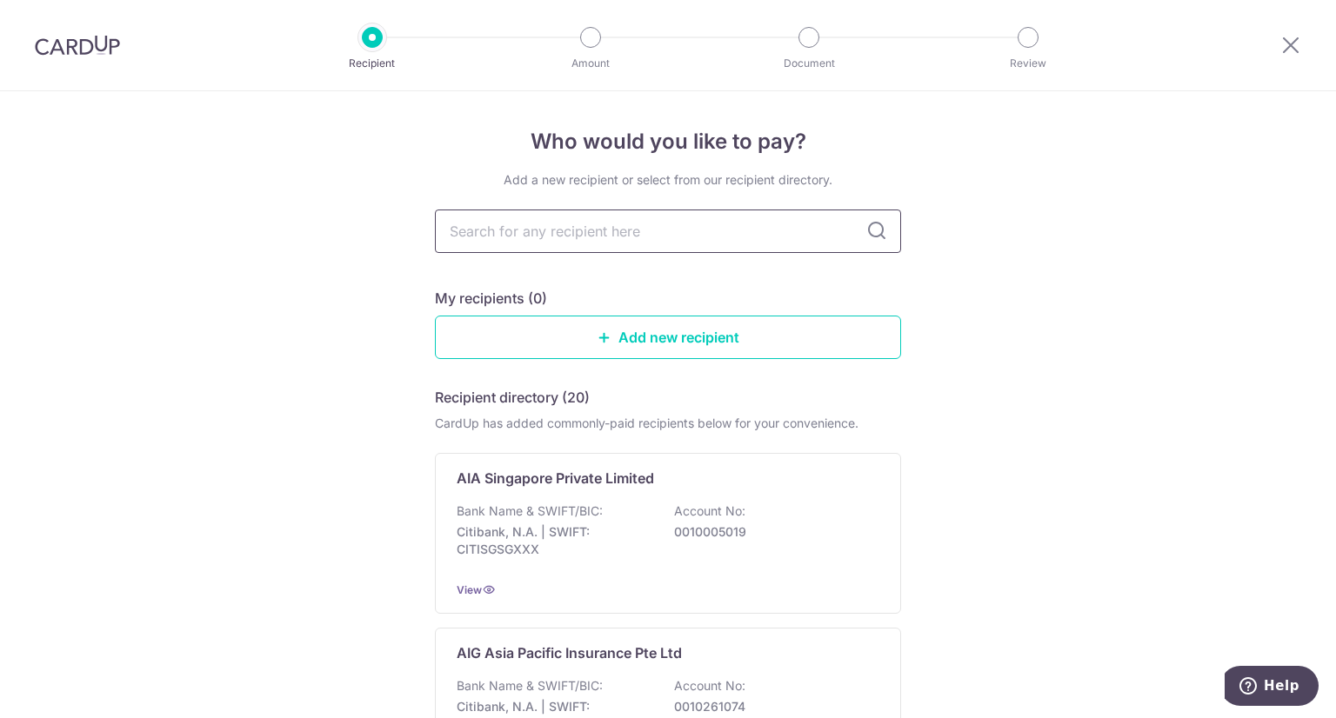
click at [730, 237] on input "text" at bounding box center [668, 231] width 466 height 43
type input "avi"
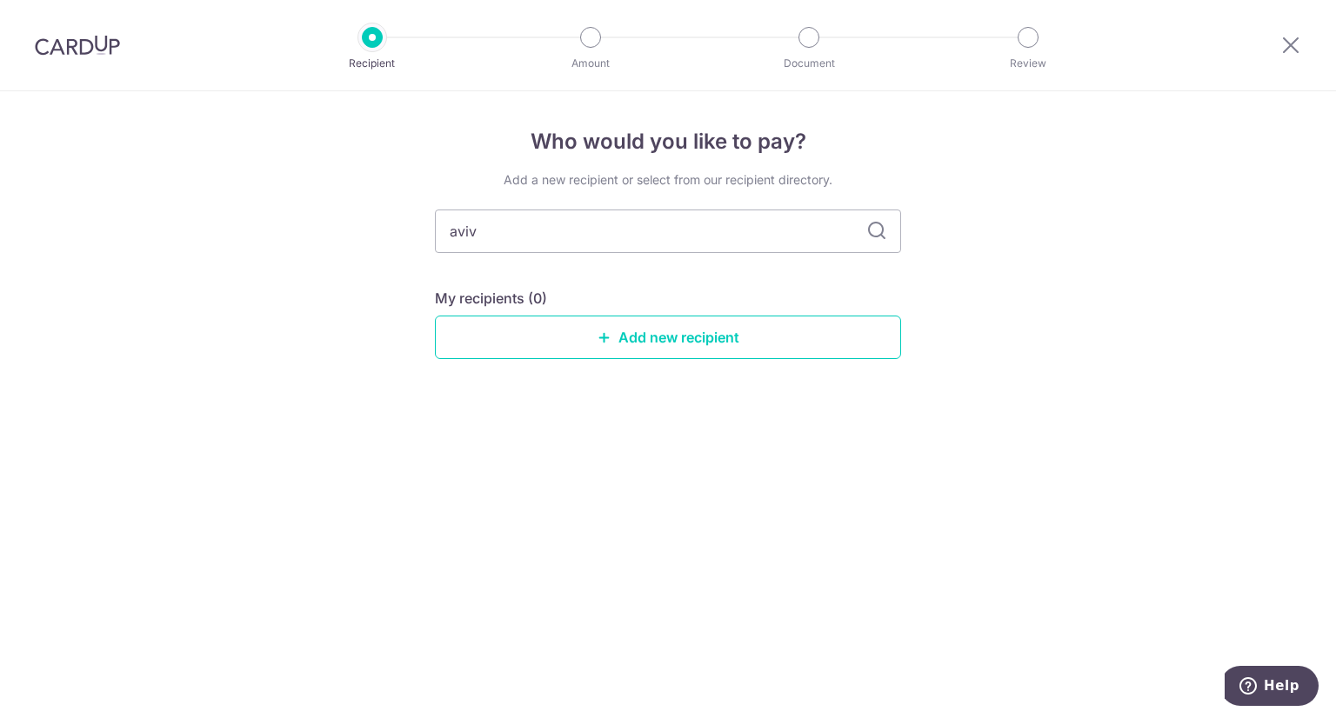
type input "aviva"
type input "a"
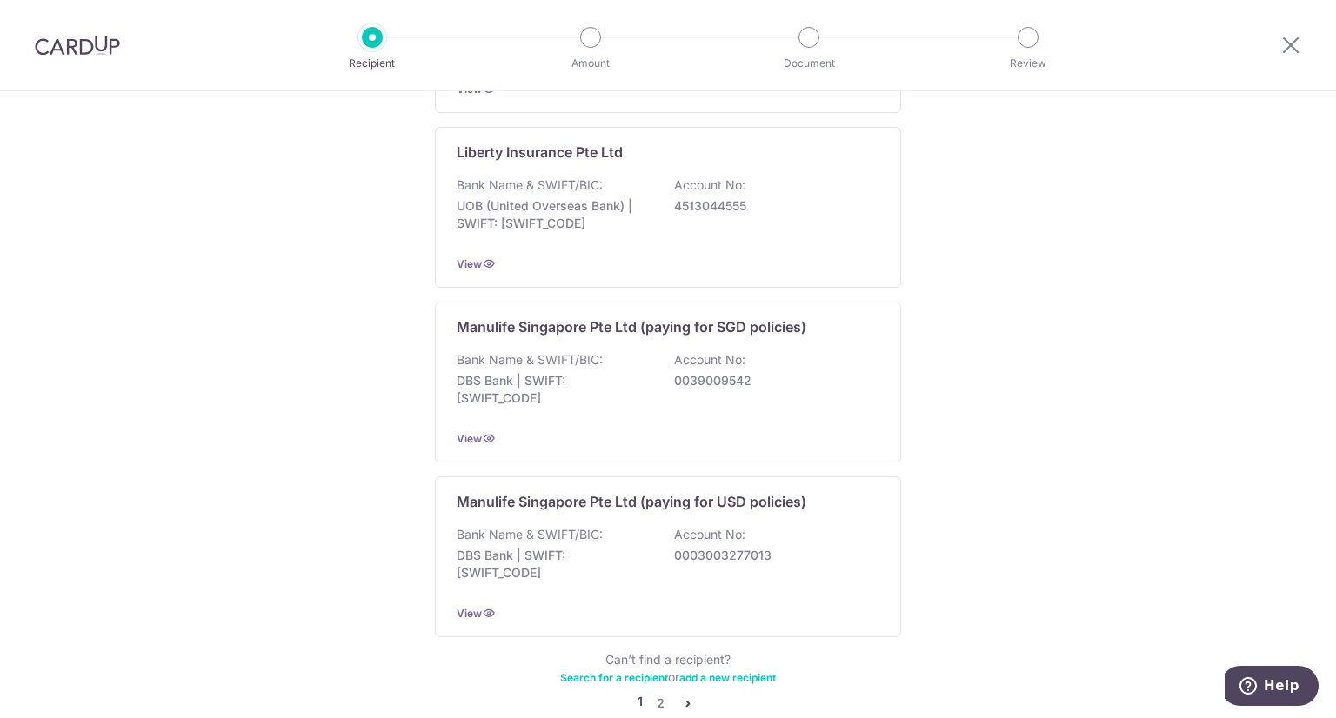
scroll to position [1576, 0]
click at [650, 693] on link "2" at bounding box center [660, 703] width 21 height 21
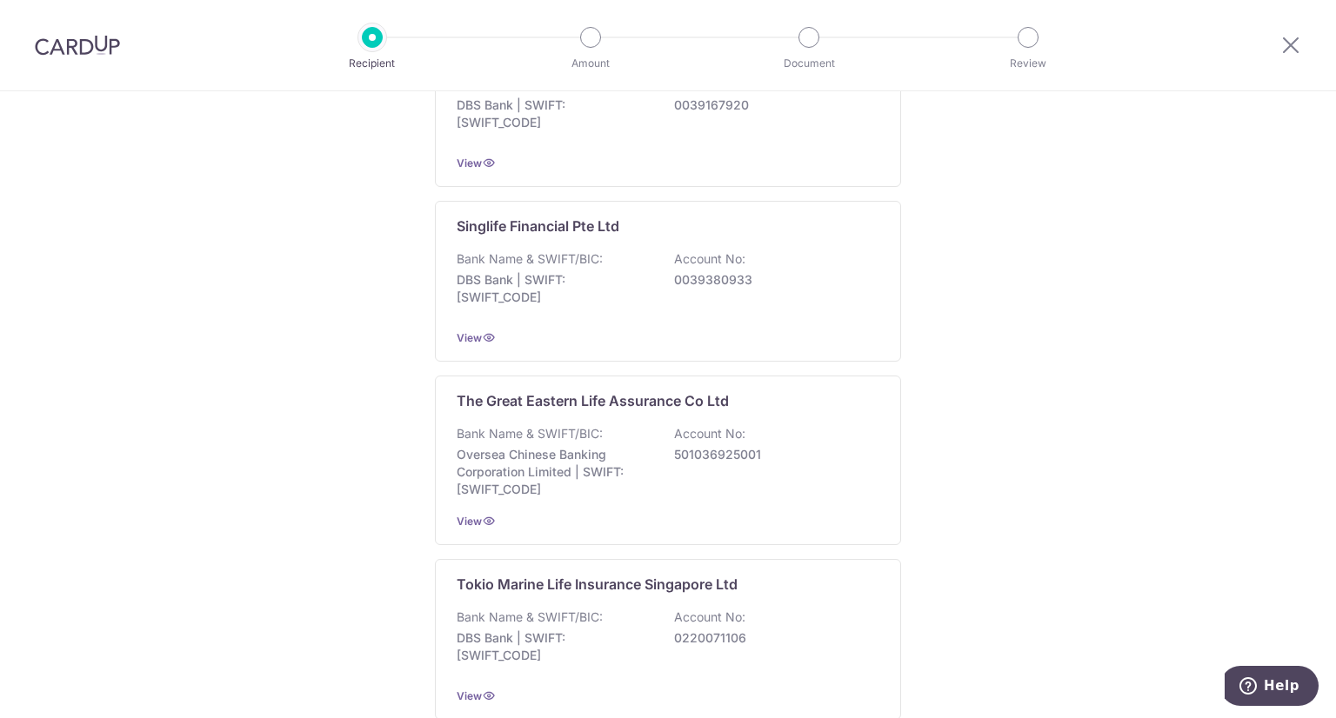
scroll to position [1660, 0]
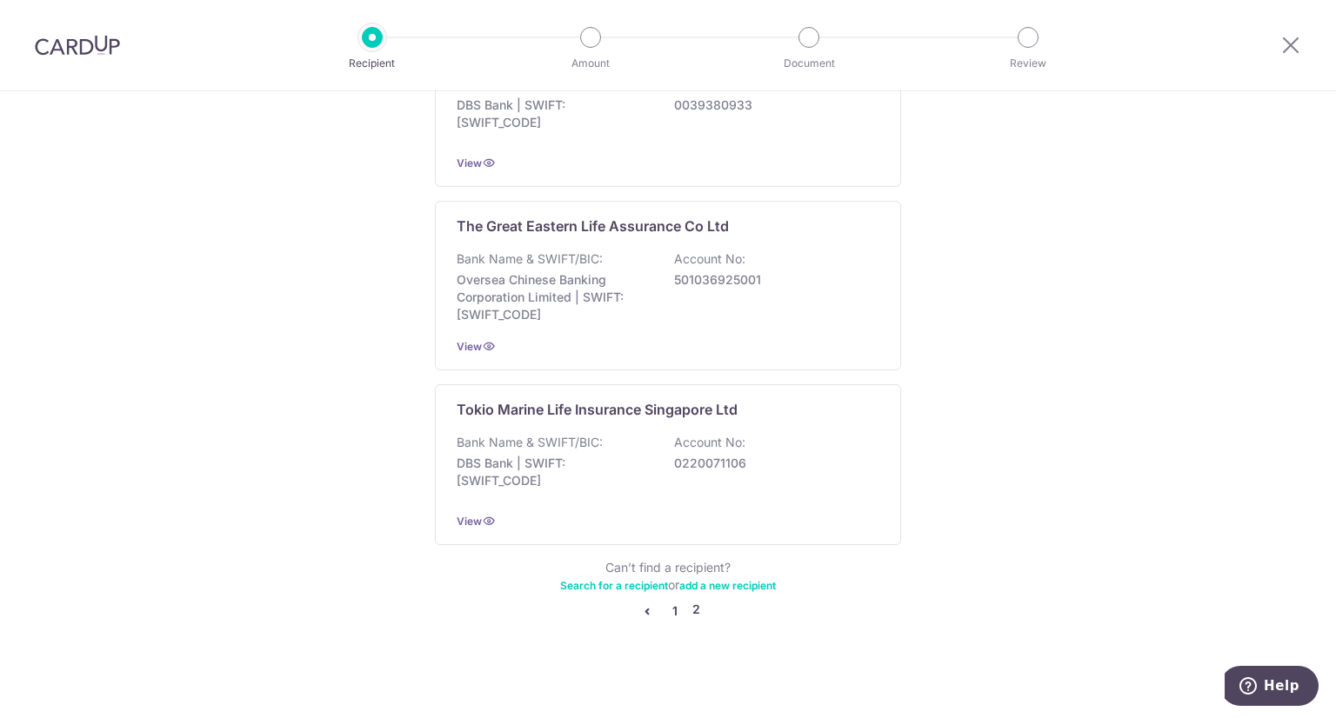
click at [670, 610] on link "1" at bounding box center [675, 611] width 21 height 21
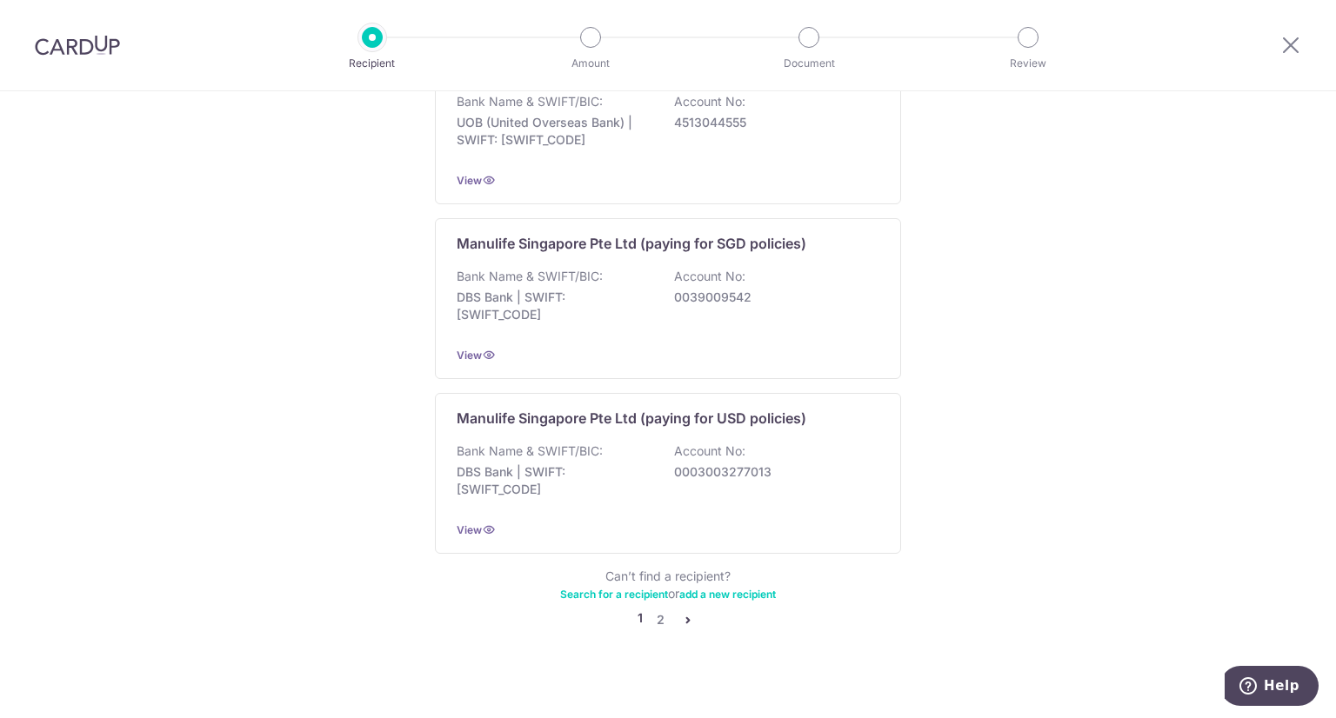
scroll to position [0, 0]
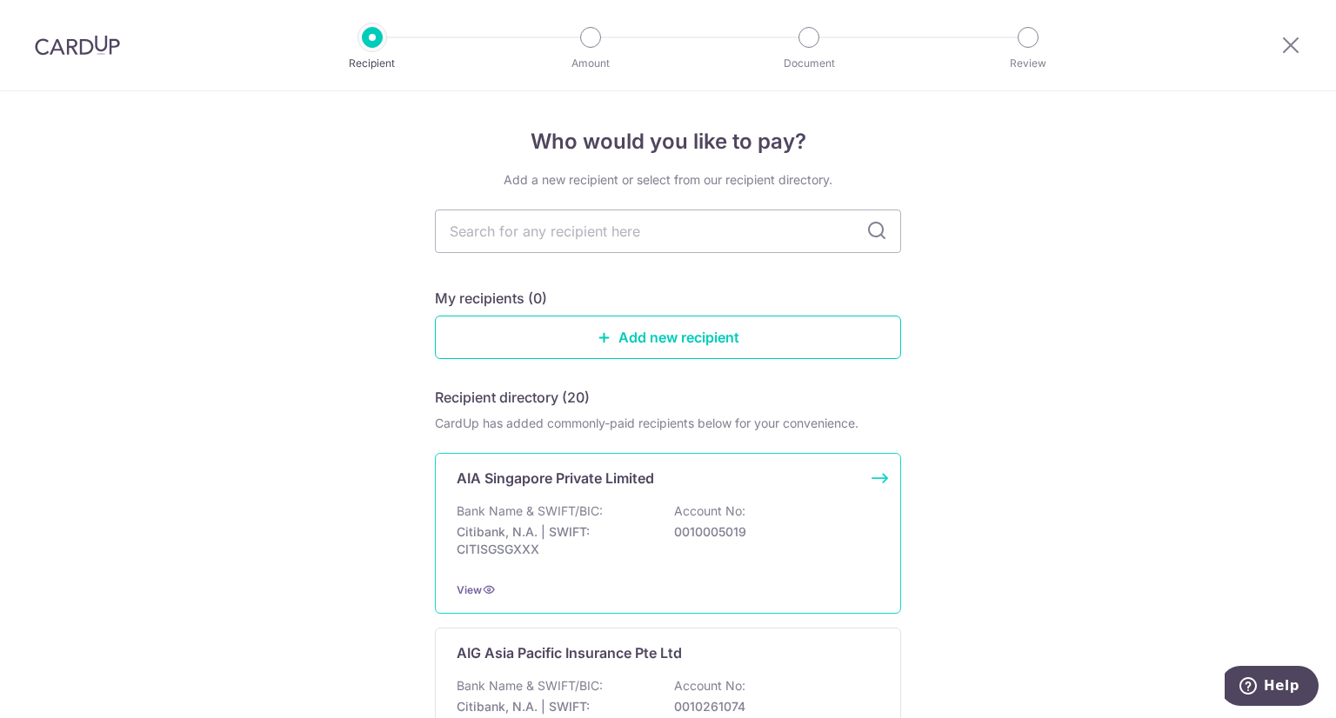
click at [511, 491] on div "AIA Singapore Private Limited Bank Name & SWIFT/BIC: Citibank, N.A. | SWIFT: CI…" at bounding box center [668, 533] width 466 height 161
